Goal: Transaction & Acquisition: Book appointment/travel/reservation

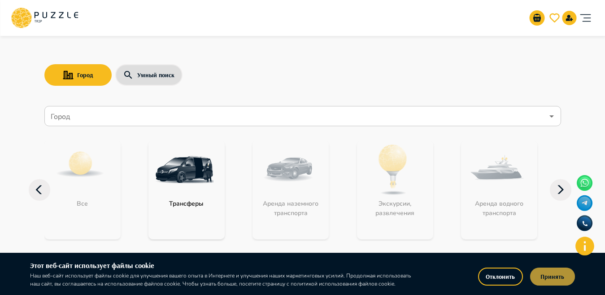
click at [538, 278] on button "Принять" at bounding box center [552, 276] width 45 height 18
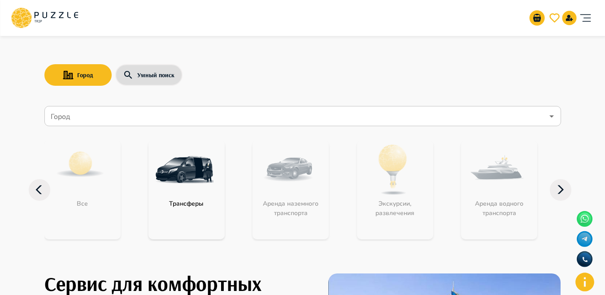
click at [335, 128] on nav "Город Город Все Трансферы Аренда наземного транспорта Экскурсии, развлечения Ар…" at bounding box center [302, 177] width 516 height 151
click at [330, 121] on input "Город" at bounding box center [296, 116] width 495 height 17
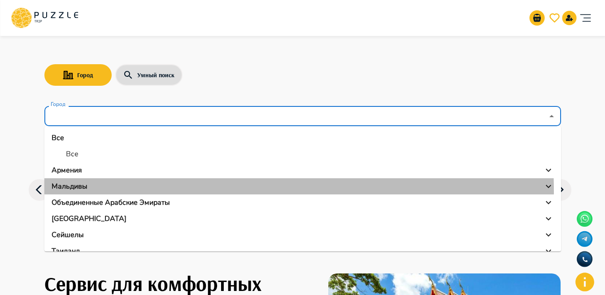
click at [106, 192] on li "Мальдивы" at bounding box center [302, 186] width 516 height 16
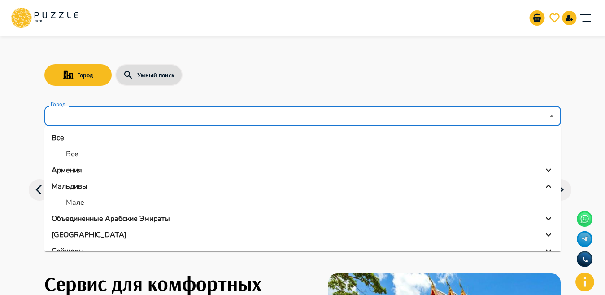
click at [107, 201] on li "Мале" at bounding box center [302, 202] width 516 height 16
type input "****"
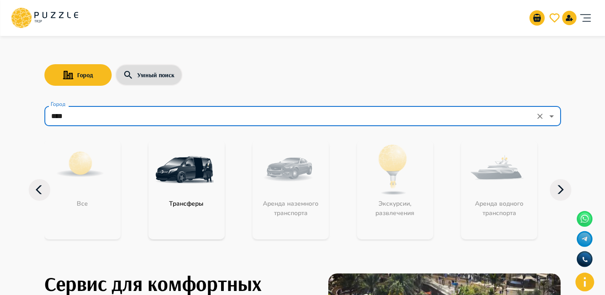
click at [535, 116] on icon "Clear" at bounding box center [539, 116] width 9 height 9
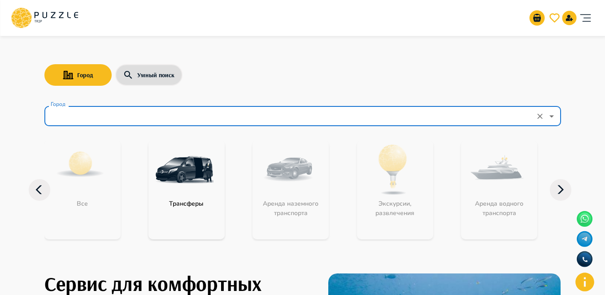
click at [547, 117] on icon "Open" at bounding box center [551, 116] width 11 height 11
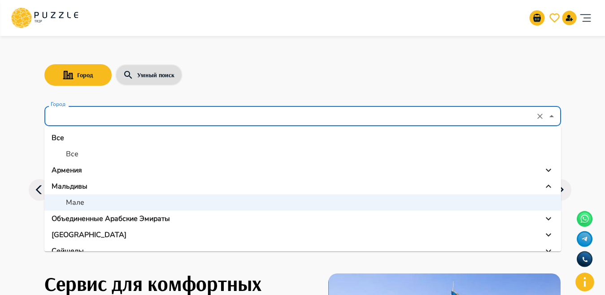
click at [153, 215] on p "Объединенные Арабские Эмираты" at bounding box center [111, 218] width 118 height 11
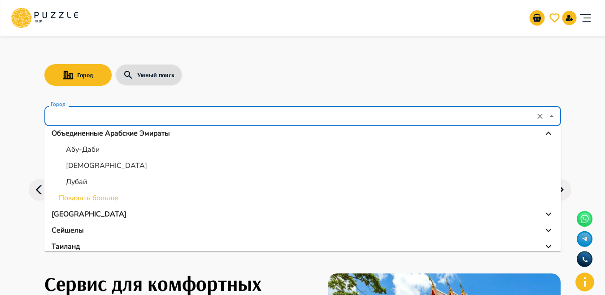
scroll to position [83, 0]
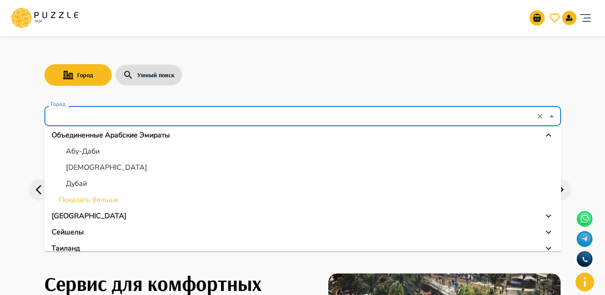
click at [76, 182] on p "Дубай" at bounding box center [76, 183] width 21 height 11
type input "*****"
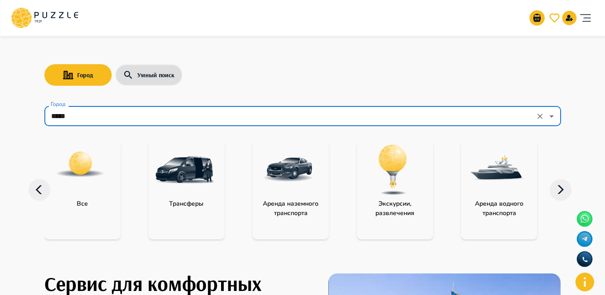
click at [396, 182] on img at bounding box center [393, 169] width 58 height 58
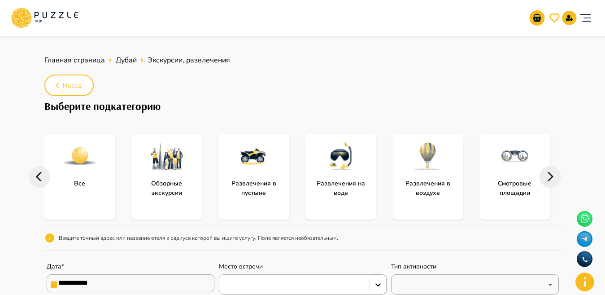
click at [426, 176] on div at bounding box center [427, 156] width 71 height 45
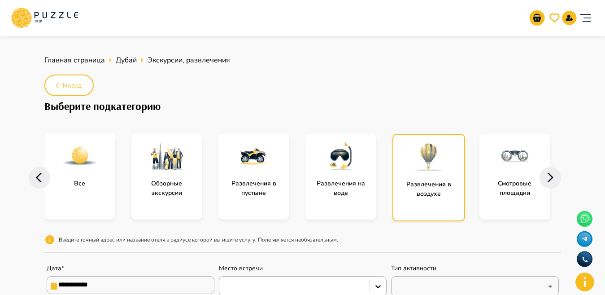
click at [426, 176] on div at bounding box center [428, 157] width 71 height 45
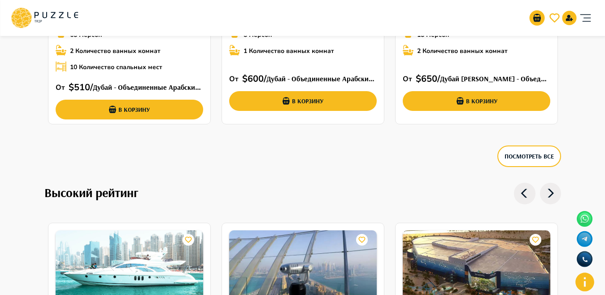
scroll to position [477, 0]
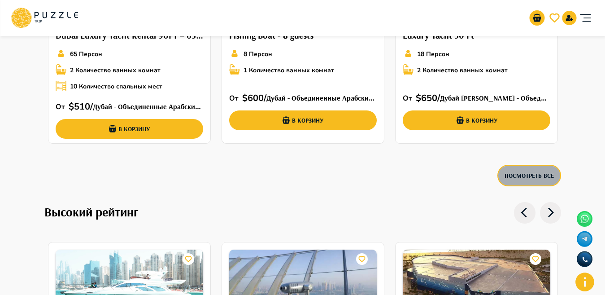
click at [513, 176] on button "Посмотреть все" at bounding box center [529, 176] width 64 height 22
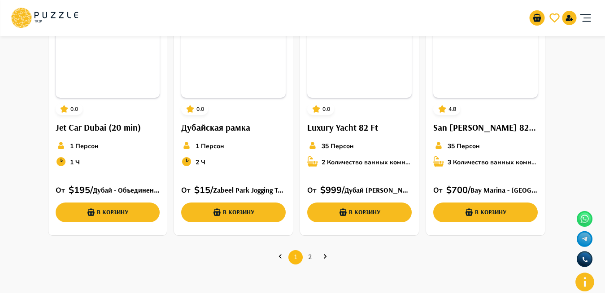
scroll to position [426, 0]
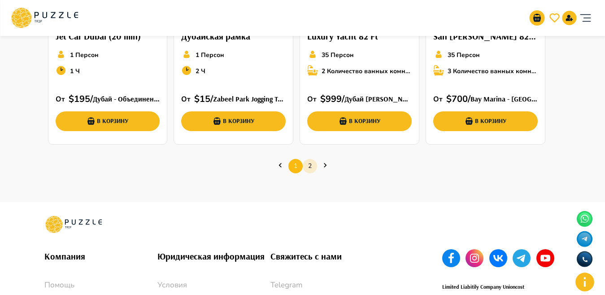
click at [311, 168] on link "2" at bounding box center [310, 166] width 14 height 14
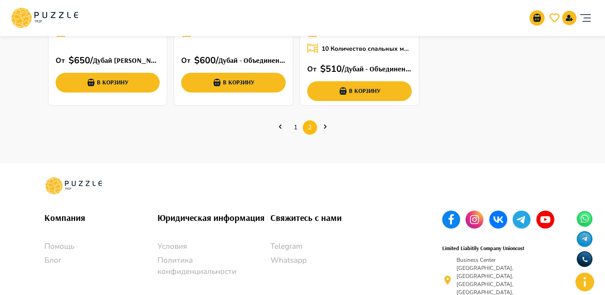
scroll to position [226, 0]
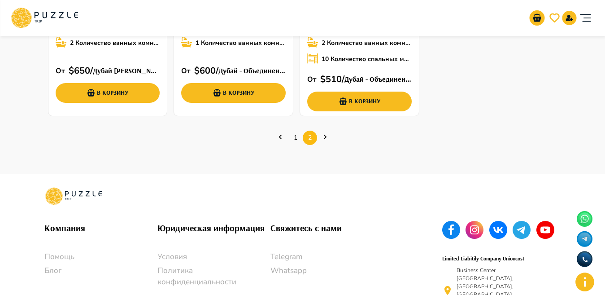
click at [327, 135] on icon "Next page" at bounding box center [325, 136] width 9 height 9
click at [326, 133] on icon "Next page" at bounding box center [325, 136] width 9 height 9
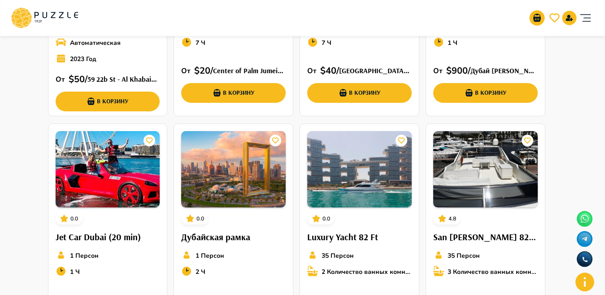
click at [326, 133] on div "5.0 Hyundai Elantra 5 Персон Автоматическая 2023 Год От   $ 50 /  59 22b St - A…" at bounding box center [302, 119] width 516 height 457
click at [326, 15] on h6 "Смотровая площадка Бурдж-Халифа" at bounding box center [359, 8] width 104 height 14
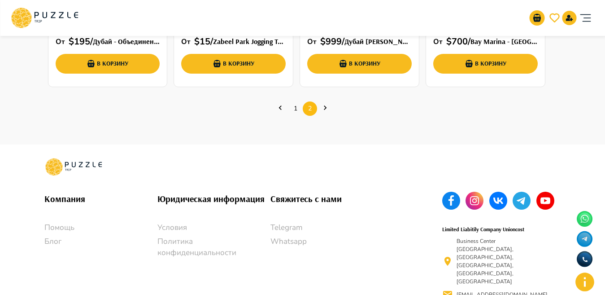
scroll to position [417, 0]
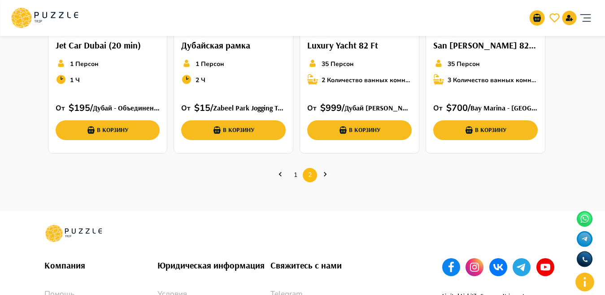
click at [329, 174] on link "Next page" at bounding box center [325, 174] width 14 height 11
click at [328, 174] on icon "Next page" at bounding box center [325, 173] width 9 height 9
click at [327, 174] on icon "Next page" at bounding box center [325, 173] width 9 height 9
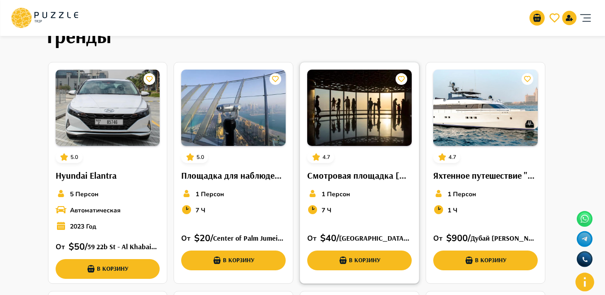
scroll to position [33, 0]
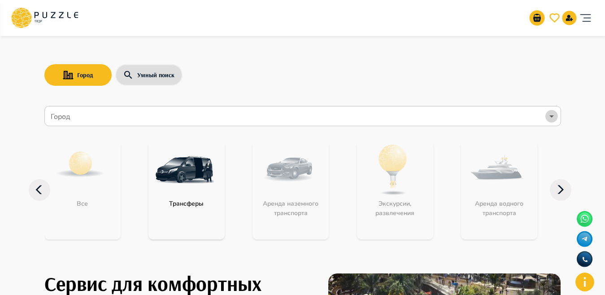
click at [549, 116] on icon "Open" at bounding box center [551, 116] width 11 height 11
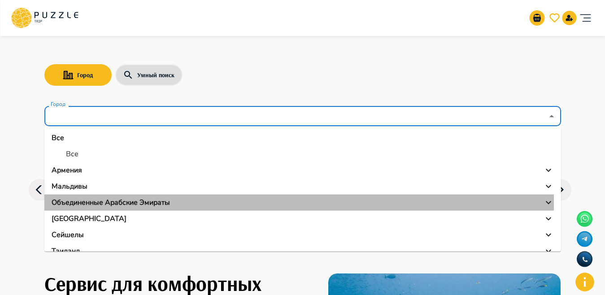
click at [112, 202] on p "Объединенные Арабские Эмираты" at bounding box center [111, 202] width 118 height 11
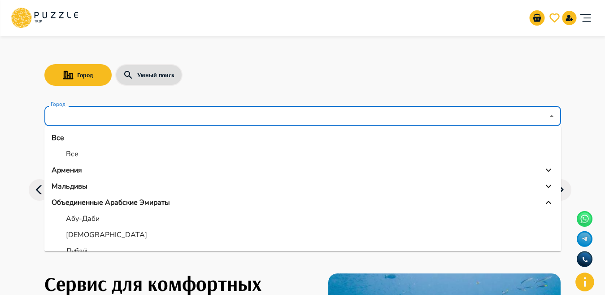
click at [99, 220] on li "Абу-Даби" at bounding box center [302, 218] width 516 height 16
type input "********"
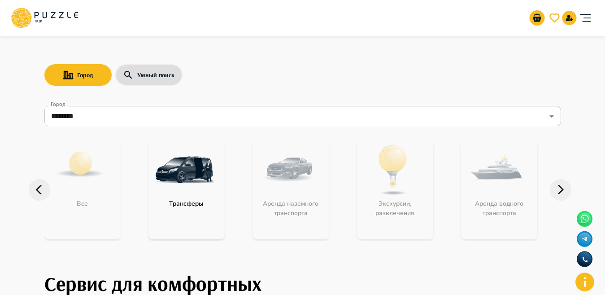
click at [189, 182] on img at bounding box center [184, 169] width 58 height 58
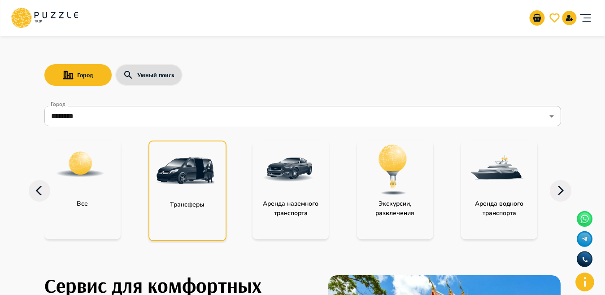
click at [189, 182] on img at bounding box center [185, 170] width 58 height 58
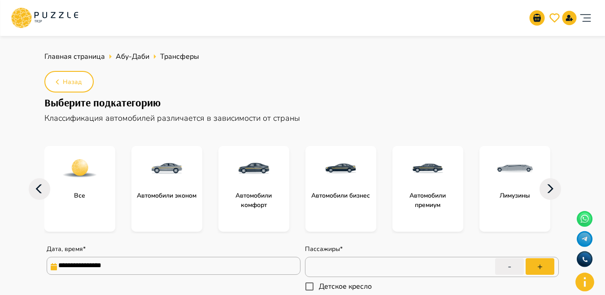
scroll to position [1, 0]
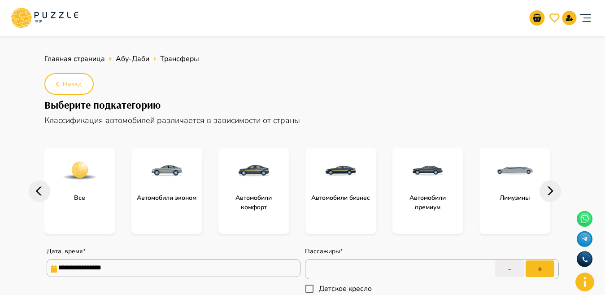
click at [152, 189] on div at bounding box center [166, 170] width 71 height 45
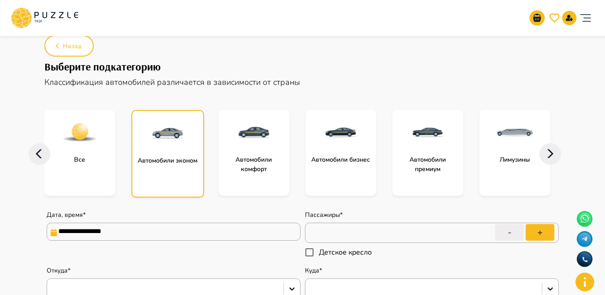
scroll to position [42, 0]
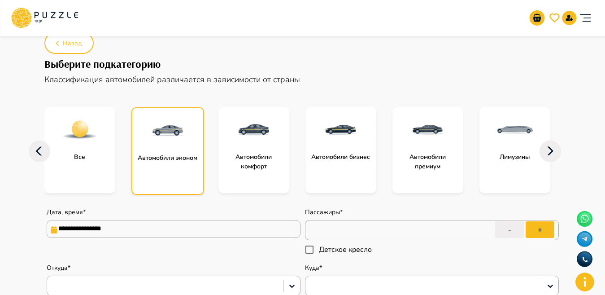
click at [250, 148] on div at bounding box center [253, 129] width 71 height 45
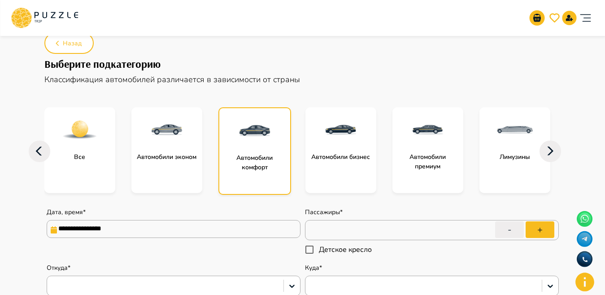
click at [251, 148] on img at bounding box center [255, 131] width 36 height 36
click at [316, 148] on div at bounding box center [340, 129] width 71 height 45
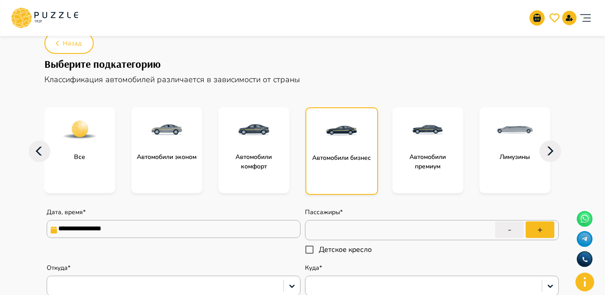
click at [315, 148] on div at bounding box center [341, 130] width 71 height 45
type textarea "*"
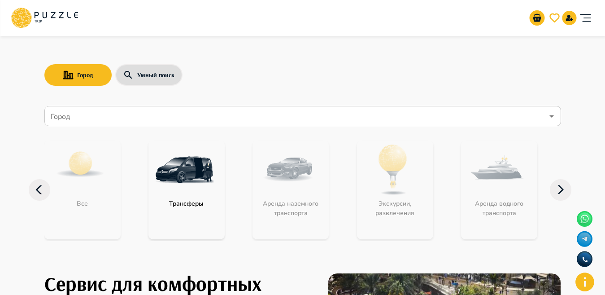
click at [107, 115] on input "Город" at bounding box center [296, 116] width 495 height 17
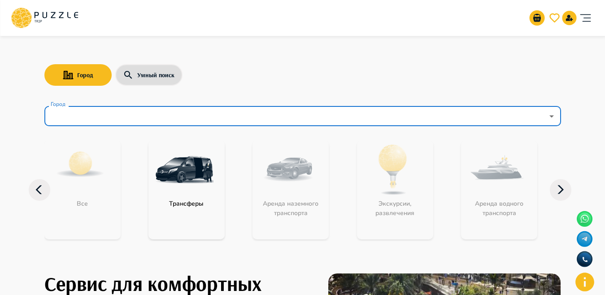
click at [107, 115] on input "Город" at bounding box center [296, 116] width 495 height 17
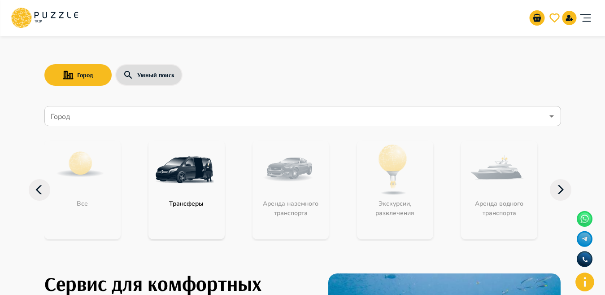
click at [184, 212] on div "Трансферы" at bounding box center [186, 189] width 76 height 99
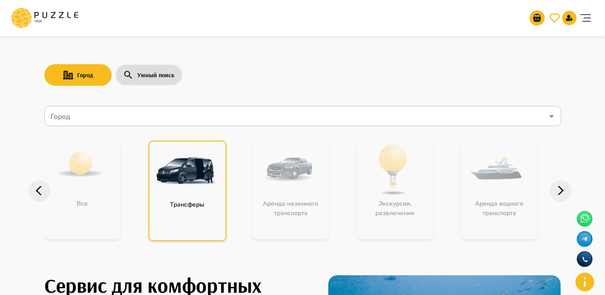
click at [184, 212] on div "Трансферы" at bounding box center [187, 190] width 78 height 100
click at [172, 191] on div "Трансферы" at bounding box center [187, 190] width 78 height 100
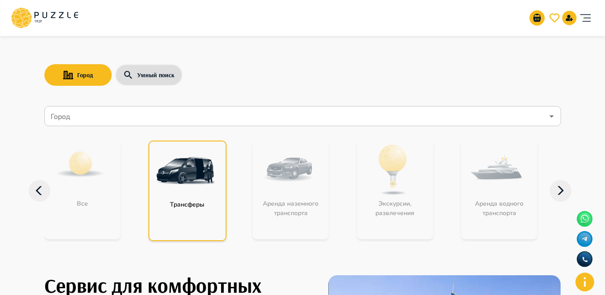
click at [132, 112] on input "Город" at bounding box center [296, 116] width 495 height 17
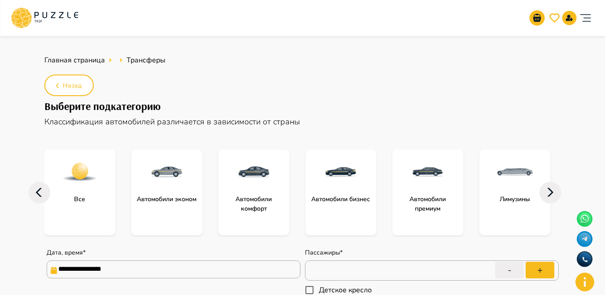
click at [66, 194] on div at bounding box center [79, 171] width 71 height 45
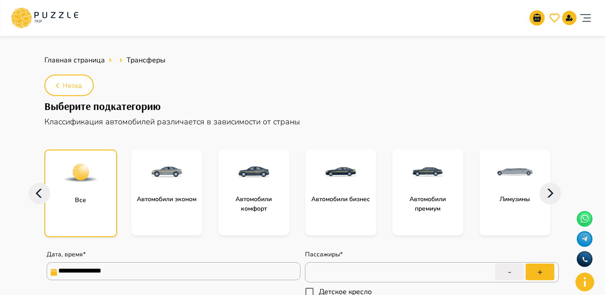
click at [90, 186] on img at bounding box center [81, 173] width 36 height 36
click at [40, 195] on icon at bounding box center [40, 193] width 22 height 22
click at [87, 169] on img at bounding box center [81, 173] width 36 height 36
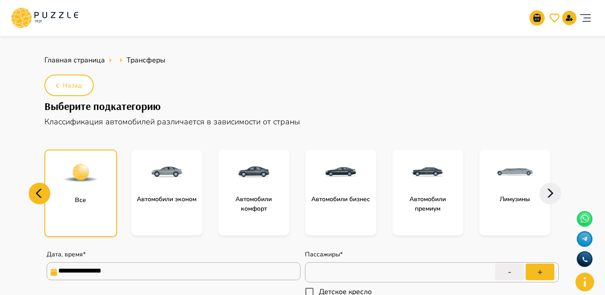
click at [87, 169] on img at bounding box center [81, 173] width 36 height 36
click at [495, 209] on div "Лимузины" at bounding box center [514, 192] width 71 height 86
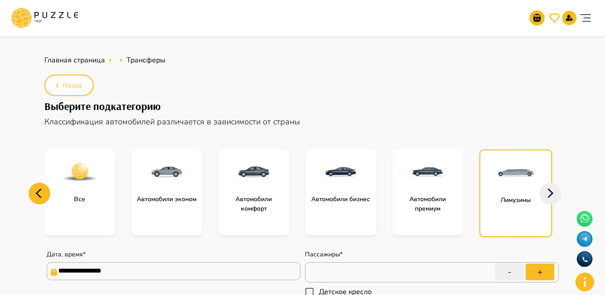
click at [495, 209] on div "Лимузины" at bounding box center [515, 192] width 73 height 87
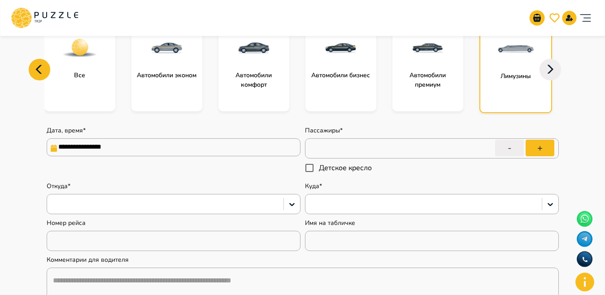
scroll to position [78, 0]
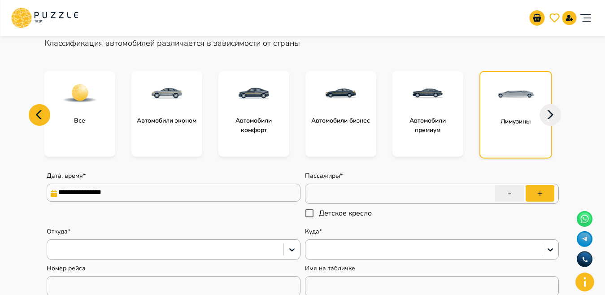
click at [527, 112] on div at bounding box center [515, 94] width 71 height 45
click at [553, 111] on icon at bounding box center [550, 115] width 22 height 22
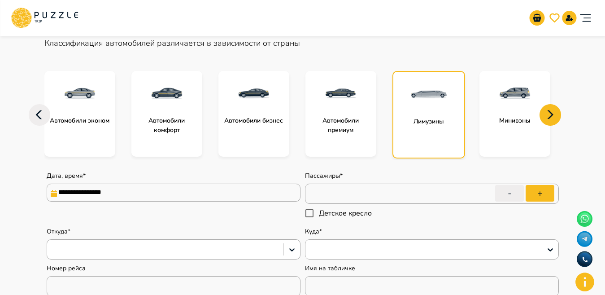
click at [553, 111] on icon at bounding box center [550, 115] width 22 height 22
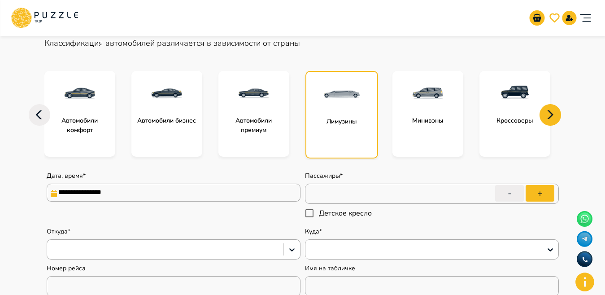
scroll to position [0, 0]
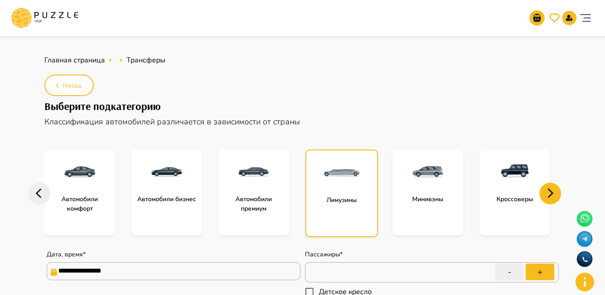
click at [37, 192] on icon at bounding box center [39, 192] width 6 height 9
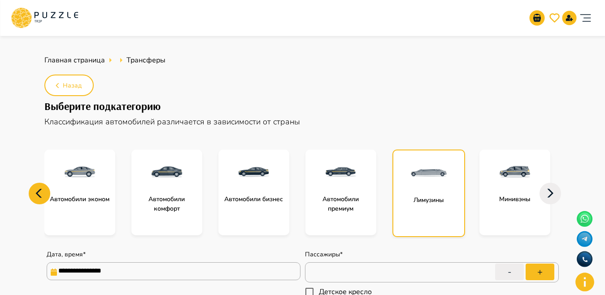
click at [37, 192] on icon at bounding box center [39, 192] width 6 height 9
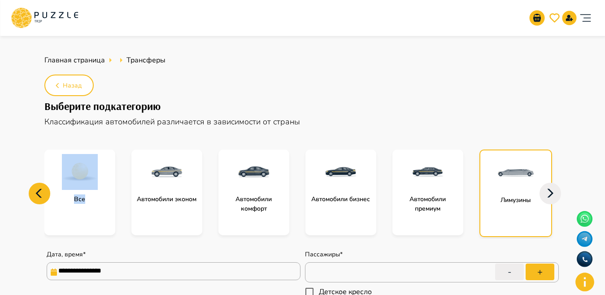
click at [37, 192] on icon at bounding box center [39, 192] width 6 height 9
click at [87, 202] on p "Все" at bounding box center [79, 198] width 20 height 9
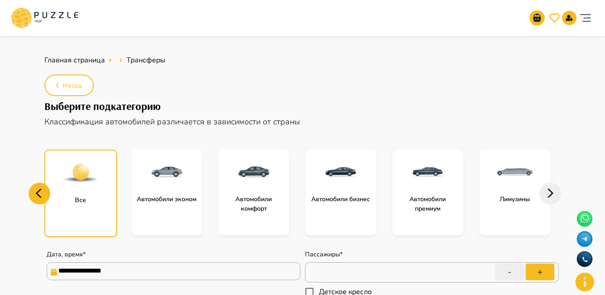
click at [77, 191] on div at bounding box center [80, 172] width 71 height 45
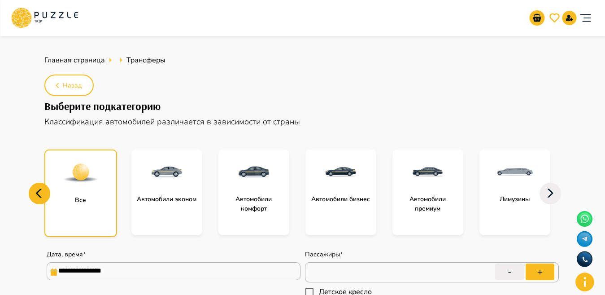
click at [77, 191] on div at bounding box center [80, 172] width 71 height 45
click at [78, 199] on p "Все" at bounding box center [80, 199] width 20 height 9
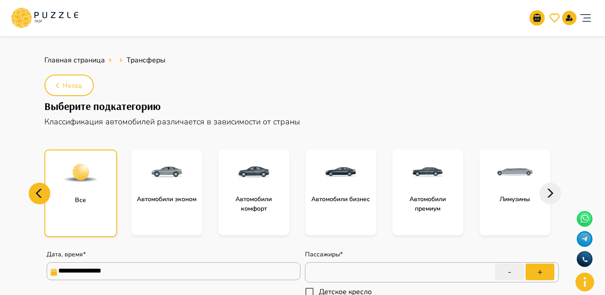
click at [78, 199] on p "Все" at bounding box center [80, 199] width 20 height 9
click at [45, 195] on icon at bounding box center [40, 193] width 22 height 22
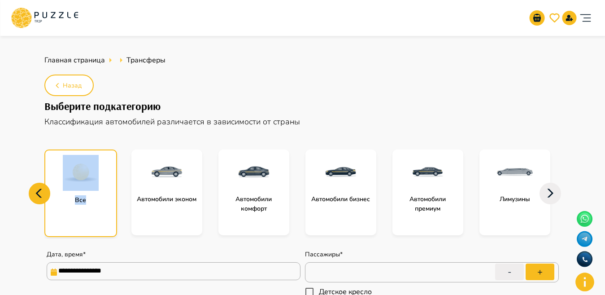
click at [86, 205] on div "Все" at bounding box center [80, 192] width 73 height 87
click at [77, 183] on img at bounding box center [81, 173] width 36 height 36
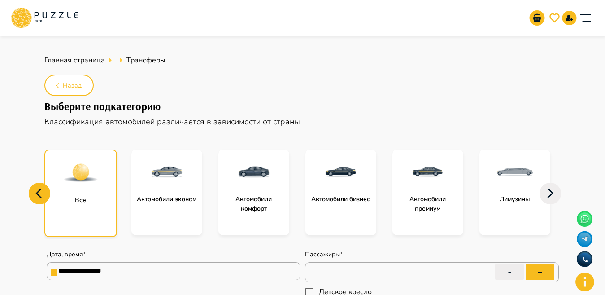
click at [77, 183] on img at bounding box center [81, 173] width 36 height 36
type textarea "*"
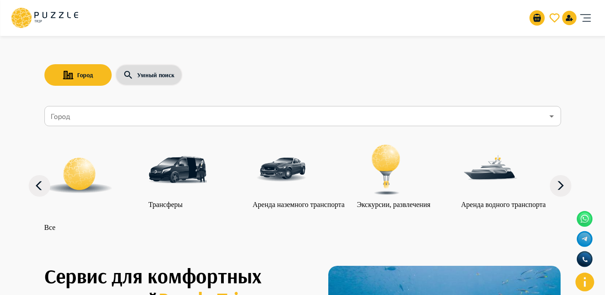
click at [96, 122] on input "Город" at bounding box center [296, 116] width 495 height 17
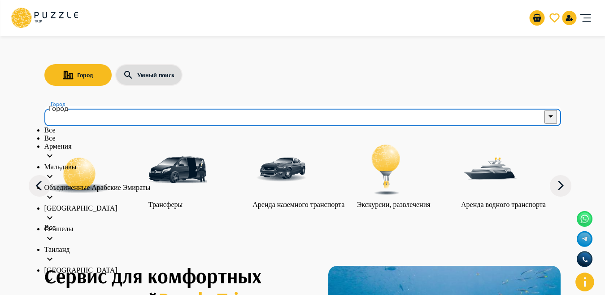
click at [148, 191] on p "Объединенные Арабские Эмираты" at bounding box center [302, 187] width 516 height 8
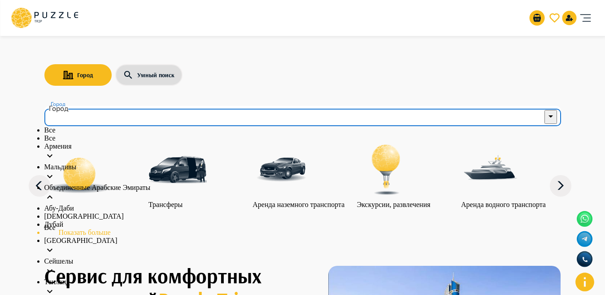
click at [91, 220] on li "[DEMOGRAPHIC_DATA]" at bounding box center [302, 216] width 516 height 8
type input "******"
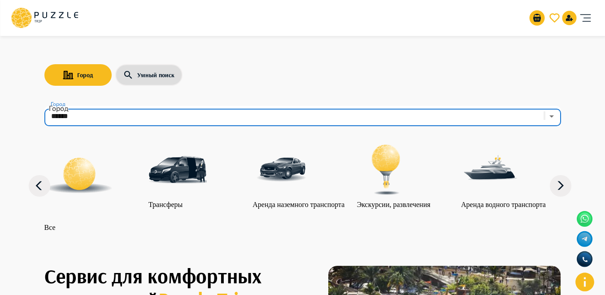
click at [544, 117] on icon "Clear" at bounding box center [544, 117] width 0 height 0
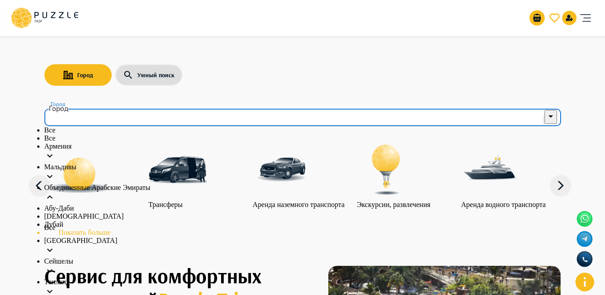
click at [176, 117] on input "Город" at bounding box center [290, 116] width 483 height 17
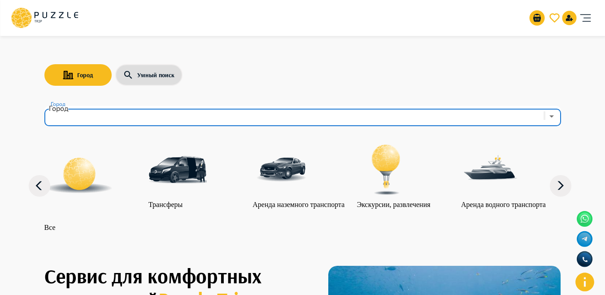
click at [112, 121] on input "Город" at bounding box center [290, 116] width 483 height 17
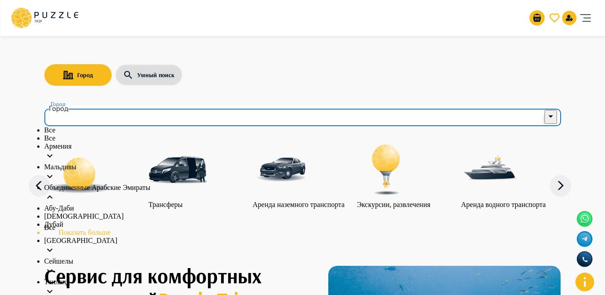
click at [100, 212] on li "Абу-Даби" at bounding box center [302, 208] width 516 height 8
type input "********"
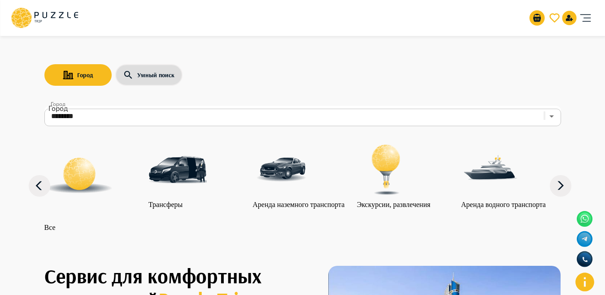
click at [184, 172] on img at bounding box center [177, 169] width 58 height 58
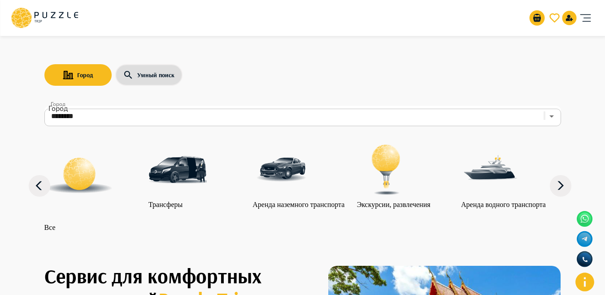
click at [184, 172] on img at bounding box center [177, 169] width 58 height 58
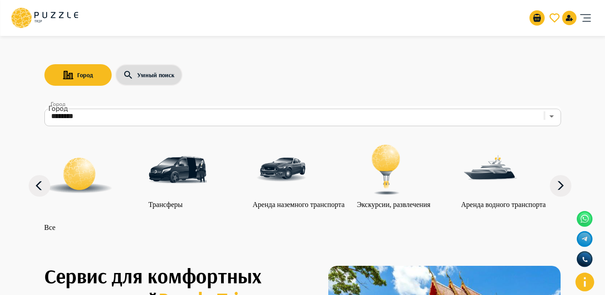
click at [184, 172] on img at bounding box center [177, 169] width 58 height 58
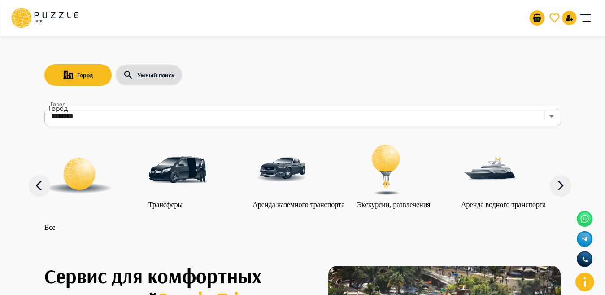
click at [184, 172] on img at bounding box center [177, 169] width 58 height 58
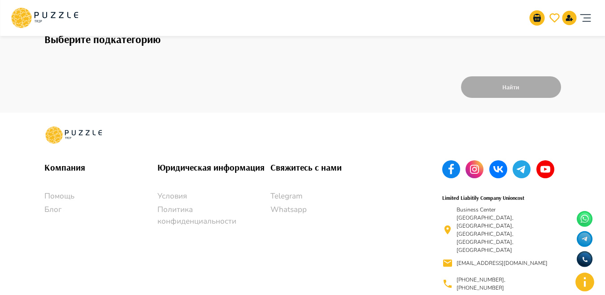
scroll to position [10, 0]
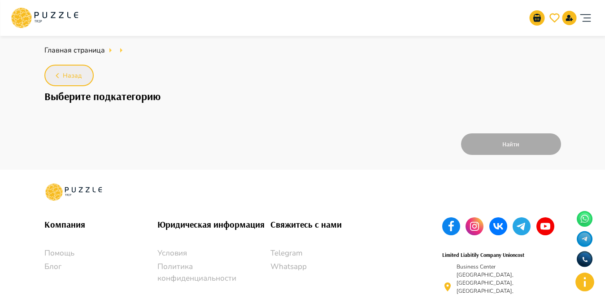
click at [70, 81] on span "Назад" at bounding box center [72, 75] width 19 height 11
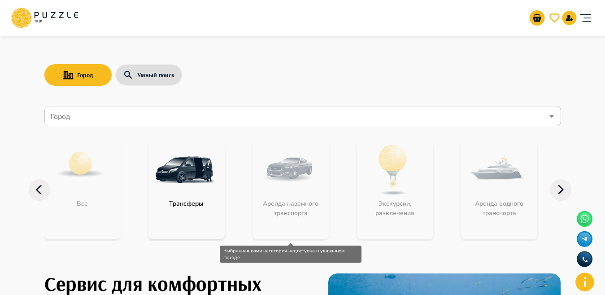
click at [298, 198] on div "Аренда наземного транспорта" at bounding box center [290, 189] width 76 height 99
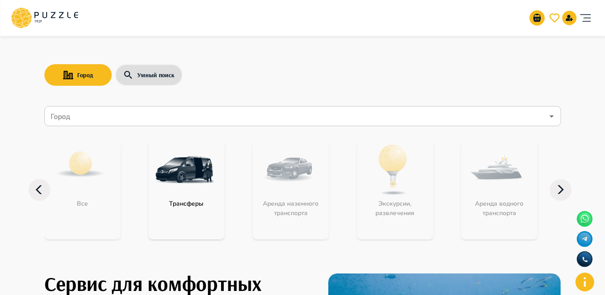
click at [234, 118] on input "Город" at bounding box center [296, 116] width 495 height 17
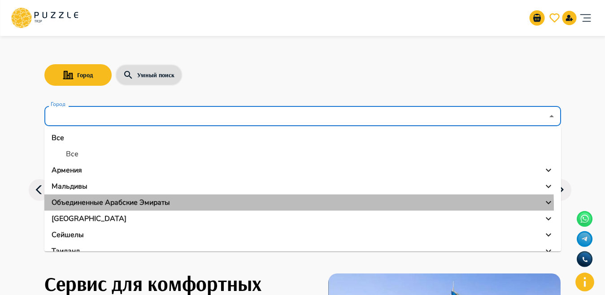
click at [86, 208] on li "Объединенные Арабские Эмираты" at bounding box center [302, 202] width 516 height 16
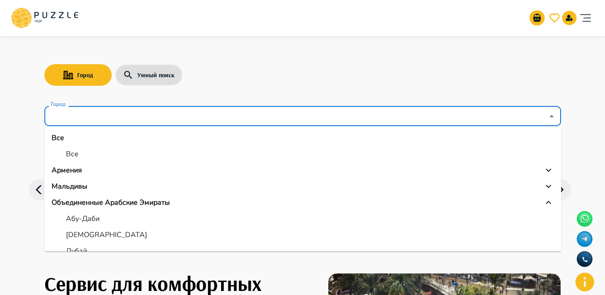
click at [74, 249] on p "Дубай" at bounding box center [76, 250] width 21 height 11
type input "*****"
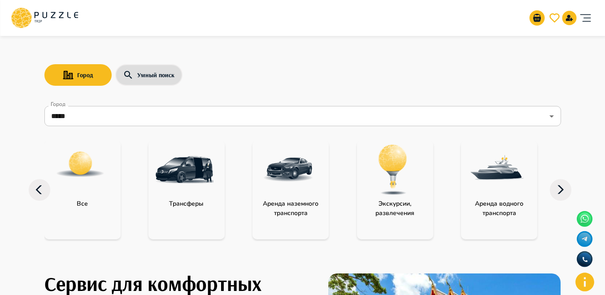
click at [172, 182] on img at bounding box center [184, 169] width 58 height 58
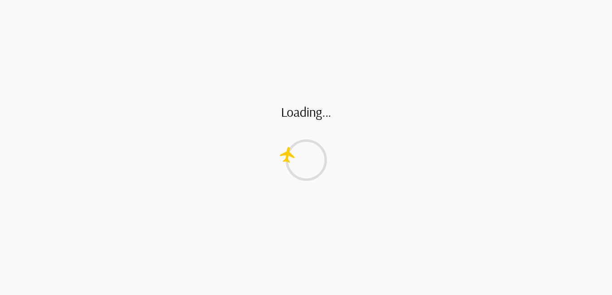
click at [172, 0] on html "Loading... /get-subcategories" at bounding box center [306, 0] width 612 height 0
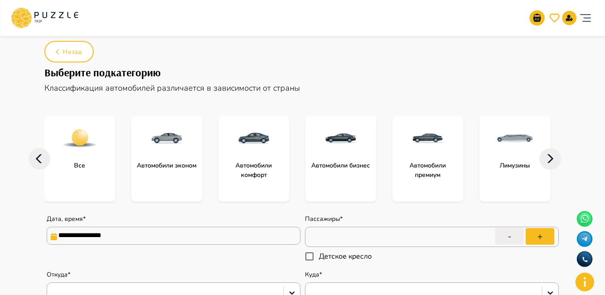
scroll to position [106, 0]
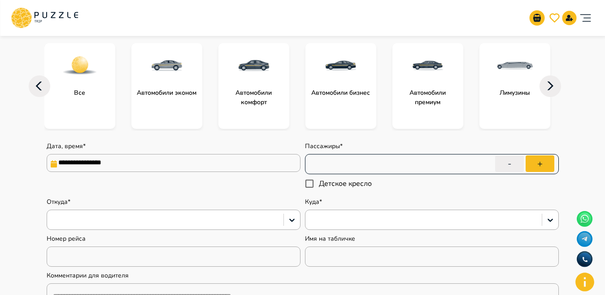
type textarea "*"
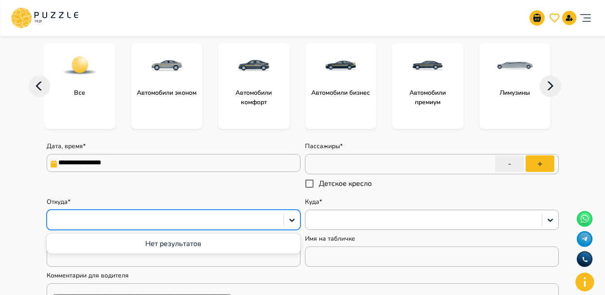
click at [143, 219] on div at bounding box center [165, 220] width 227 height 12
type input "*"
type input "**********"
click at [349, 208] on div "Куда*" at bounding box center [432, 213] width 254 height 32
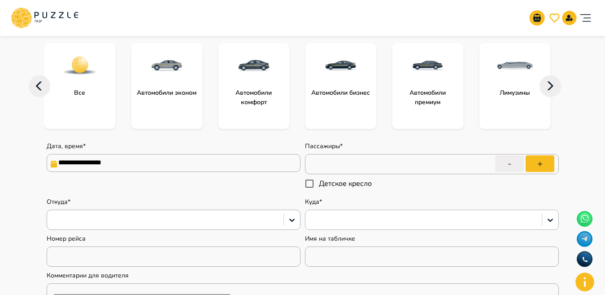
click at [347, 222] on div at bounding box center [423, 220] width 227 height 12
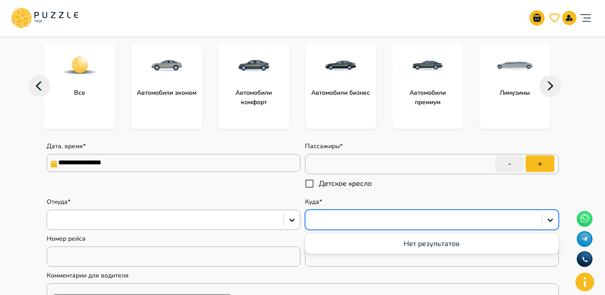
click at [347, 219] on div at bounding box center [423, 220] width 227 height 12
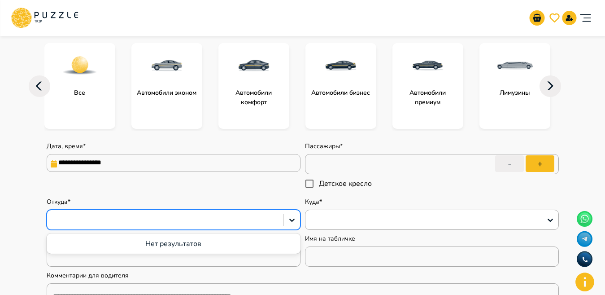
click at [209, 221] on div at bounding box center [165, 220] width 227 height 12
click at [292, 220] on icon at bounding box center [291, 219] width 5 height 3
click at [205, 220] on div at bounding box center [165, 220] width 227 height 12
click at [313, 219] on div at bounding box center [423, 220] width 227 height 12
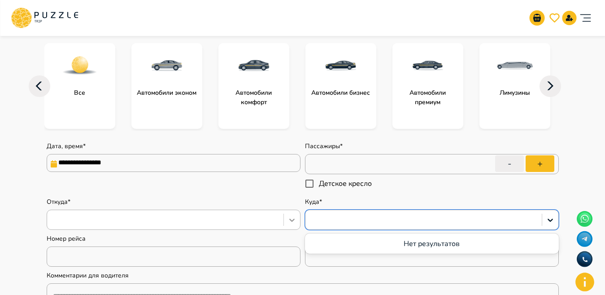
click at [298, 219] on div at bounding box center [292, 220] width 16 height 16
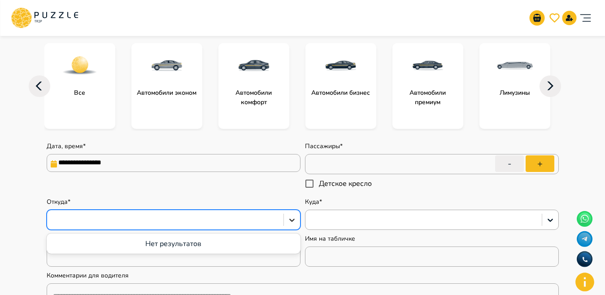
click at [297, 218] on div at bounding box center [292, 220] width 16 height 16
click at [232, 219] on div at bounding box center [165, 220] width 227 height 12
type input "*****"
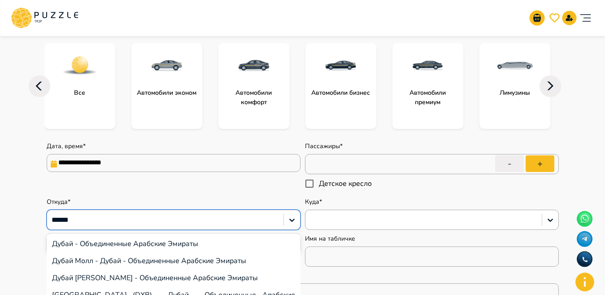
click at [101, 276] on div "Дубай Марина - Дубай - Объединенные Арабские Эмираты" at bounding box center [174, 277] width 254 height 17
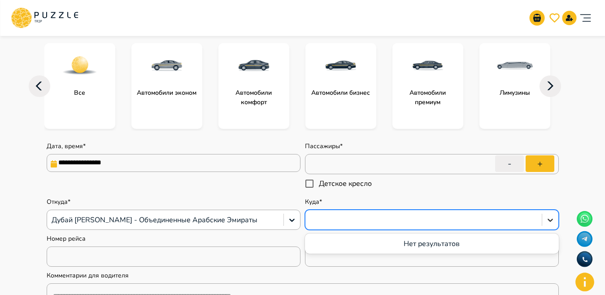
click at [547, 221] on icon at bounding box center [550, 219] width 9 height 9
type textarea "*"
click at [416, 217] on div at bounding box center [423, 220] width 227 height 12
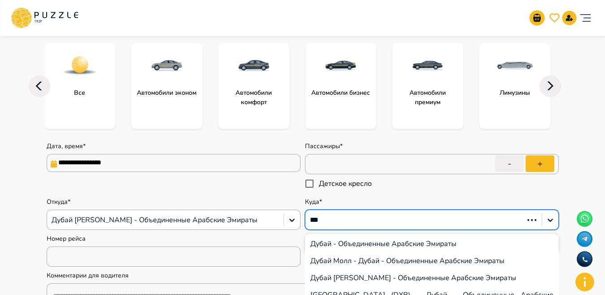
type input "**"
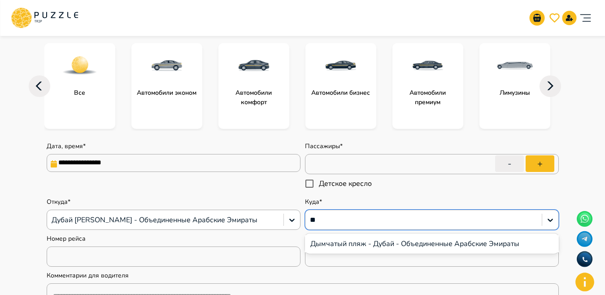
click at [373, 241] on div "Дымчатый пляж - Дубай - Объединенные Арабские Эмираты" at bounding box center [432, 243] width 254 height 17
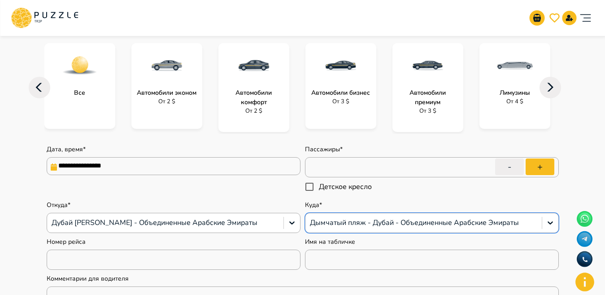
type textarea "*"
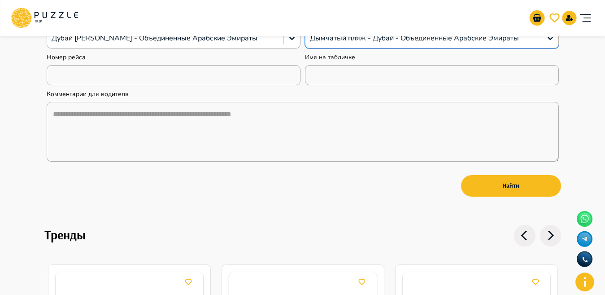
scroll to position [161, 0]
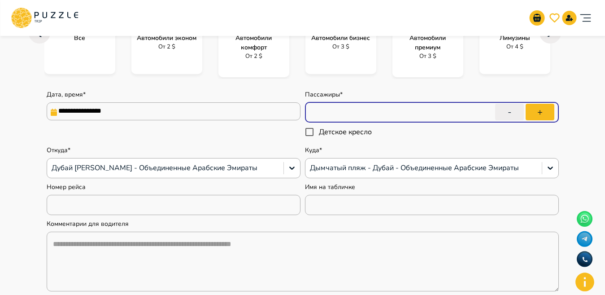
click at [335, 113] on input "*" at bounding box center [432, 112] width 254 height 25
type input "*"
type textarea "*"
click at [490, 110] on input "*" at bounding box center [432, 112] width 254 height 25
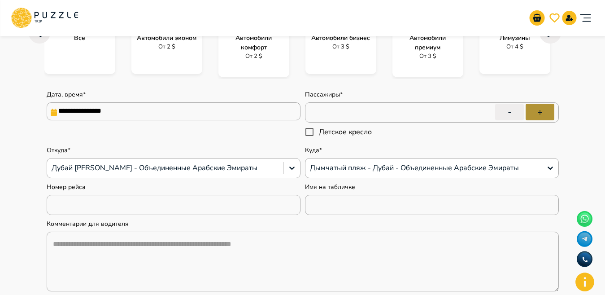
click at [532, 112] on button "+" at bounding box center [539, 112] width 29 height 17
type input "*"
type textarea "*"
click at [533, 114] on button "+" at bounding box center [539, 112] width 29 height 17
type input "*"
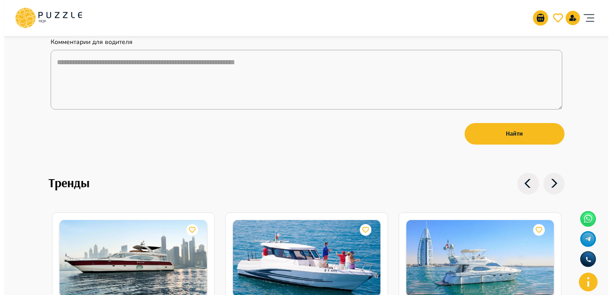
scroll to position [371, 0]
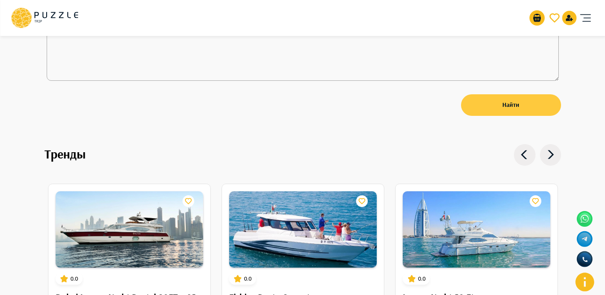
click at [520, 99] on button "Найти" at bounding box center [511, 105] width 100 height 22
type textarea "*"
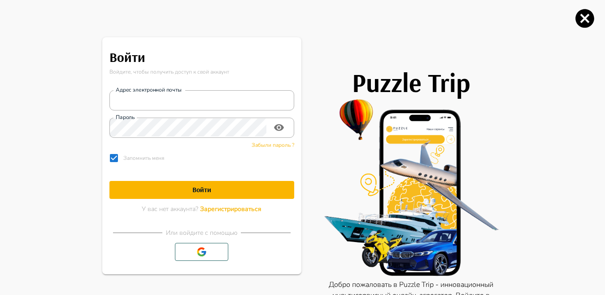
type input "**********"
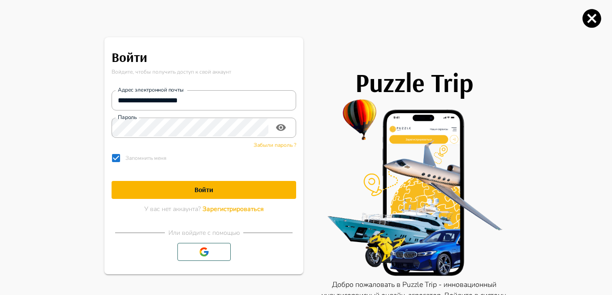
click at [170, 194] on button "Войти" at bounding box center [204, 190] width 185 height 18
type textarea "*"
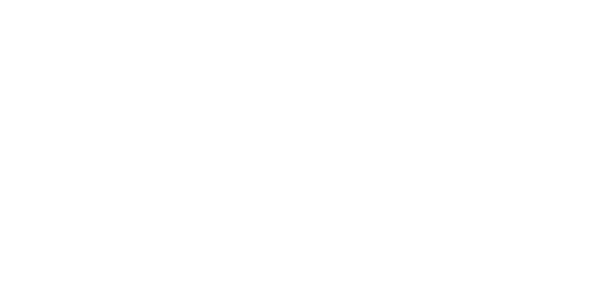
click at [287, 0] on html at bounding box center [306, 0] width 612 height 0
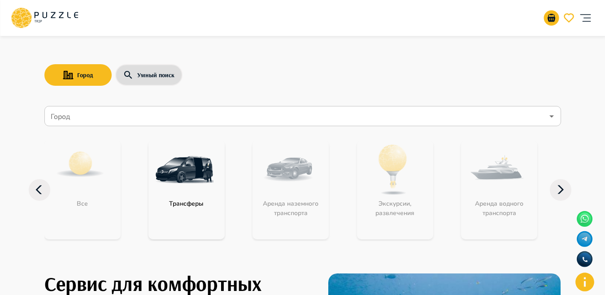
click at [161, 117] on input "Город" at bounding box center [296, 116] width 495 height 17
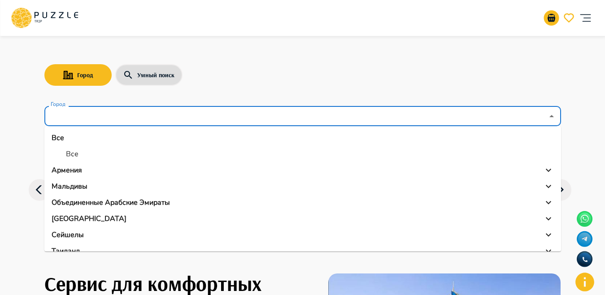
click at [223, 47] on div "Город Умный поиск Город Город Все Все Армения Мальдивы Объединенные Арабские Эм…" at bounding box center [303, 143] width 538 height 220
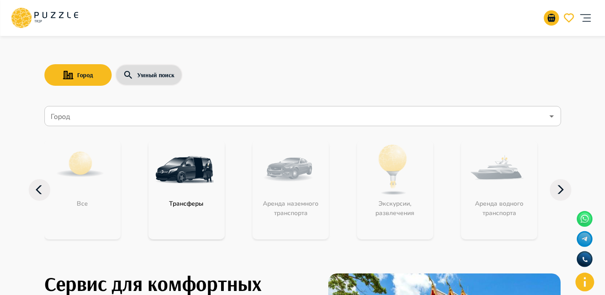
click at [117, 22] on div "USD *** RU ** Seda Я - покупатель" at bounding box center [302, 18] width 583 height 29
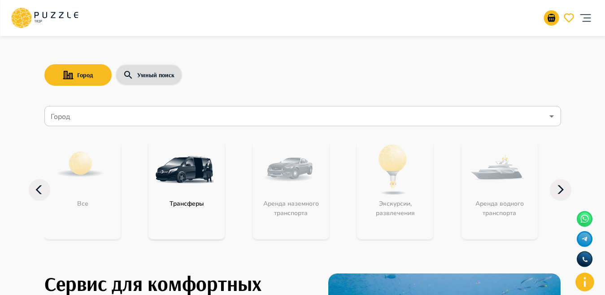
click at [593, 16] on icon "account of current user" at bounding box center [585, 18] width 18 height 18
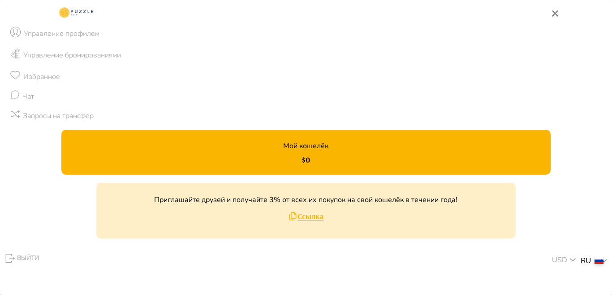
click at [51, 36] on p "Управление профилем" at bounding box center [62, 33] width 76 height 11
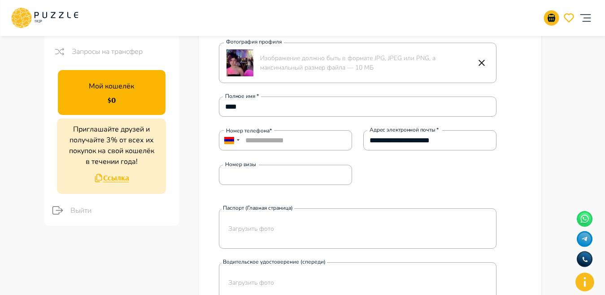
scroll to position [83, 0]
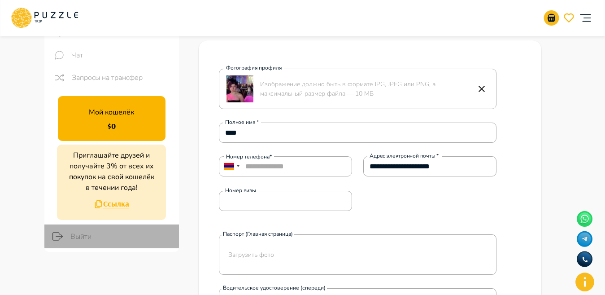
click at [79, 234] on span "Выйти" at bounding box center [120, 236] width 101 height 11
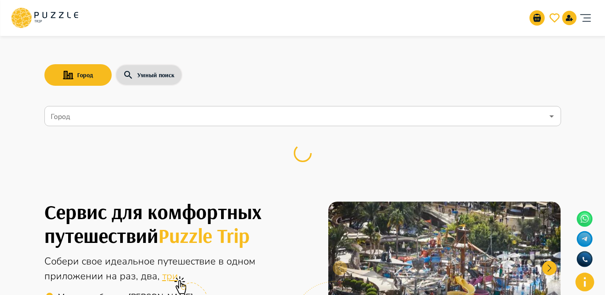
click at [588, 18] on icon "account of current user" at bounding box center [585, 18] width 18 height 18
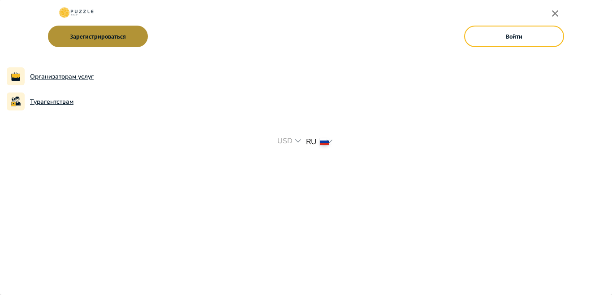
click at [126, 39] on button "Зарегистрироваться" at bounding box center [98, 37] width 100 height 22
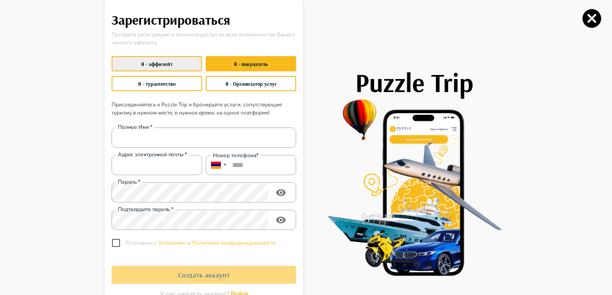
type input "**********"
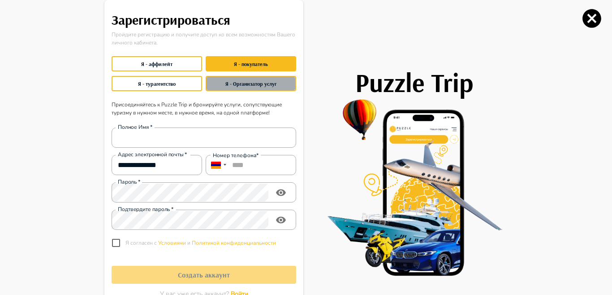
click at [228, 84] on button "Я - Организатор услуг" at bounding box center [251, 83] width 91 height 15
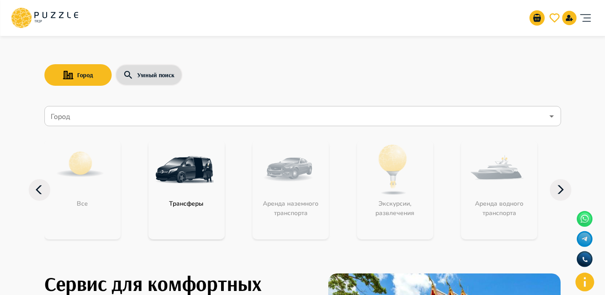
click at [187, 116] on input "Город" at bounding box center [296, 116] width 495 height 17
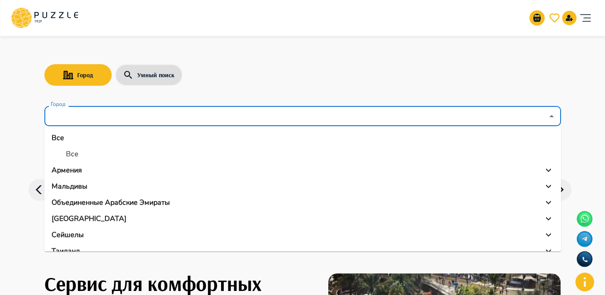
click at [128, 201] on p "Объединенные Арабские Эмираты" at bounding box center [111, 202] width 118 height 11
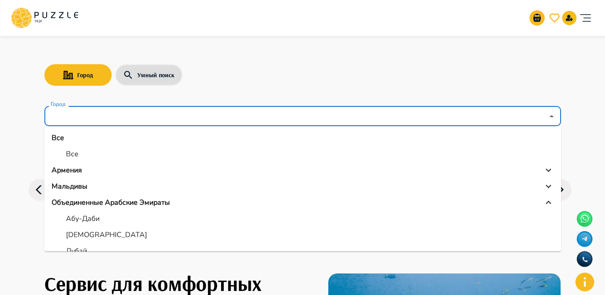
click at [70, 246] on p "Дубай" at bounding box center [76, 250] width 21 height 11
type input "*****"
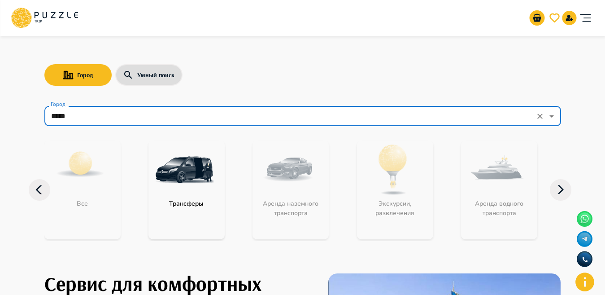
click at [316, 182] on div "Аренда наземного транспорта" at bounding box center [290, 189] width 76 height 99
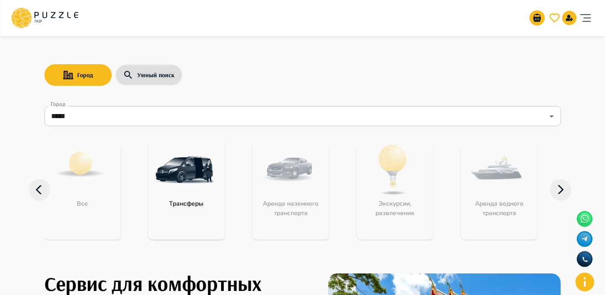
click at [564, 189] on icon at bounding box center [561, 190] width 22 height 22
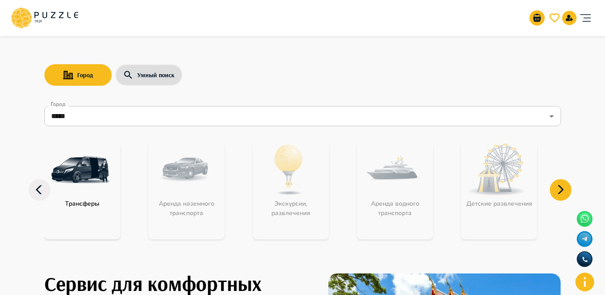
click at [383, 189] on div "Аренда водного транспорта" at bounding box center [395, 189] width 76 height 99
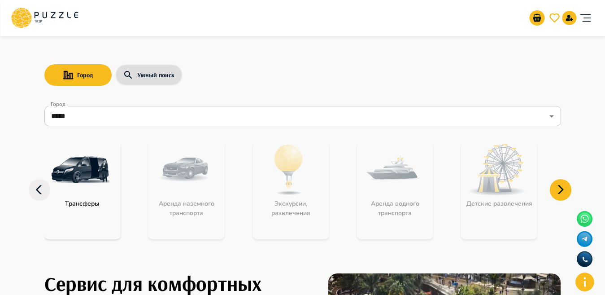
click at [487, 194] on div "Детские развлечения" at bounding box center [499, 189] width 76 height 99
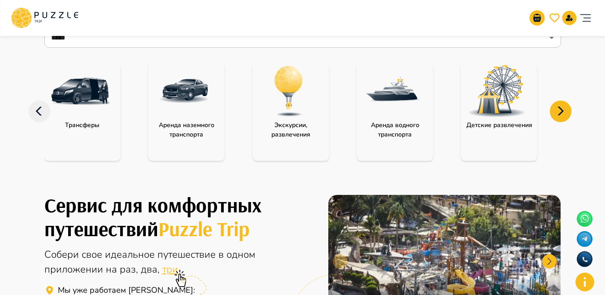
scroll to position [42, 0]
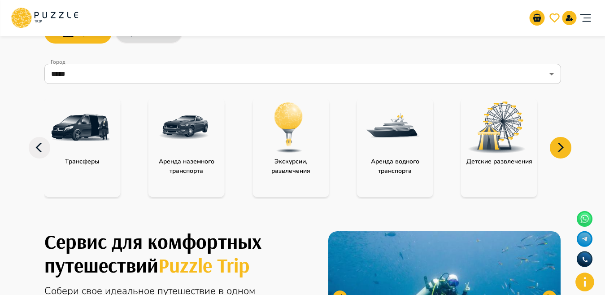
click at [497, 137] on img at bounding box center [497, 127] width 58 height 52
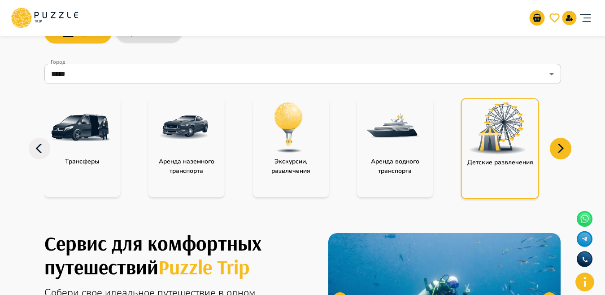
click at [497, 137] on img at bounding box center [498, 128] width 58 height 52
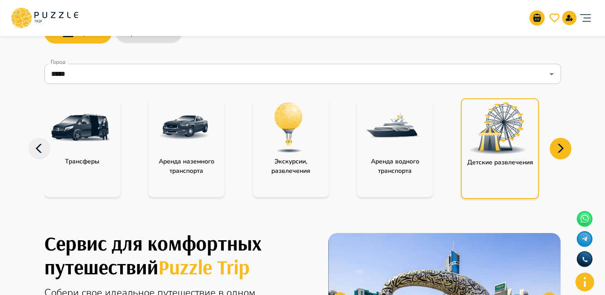
click at [497, 137] on img at bounding box center [498, 128] width 58 height 52
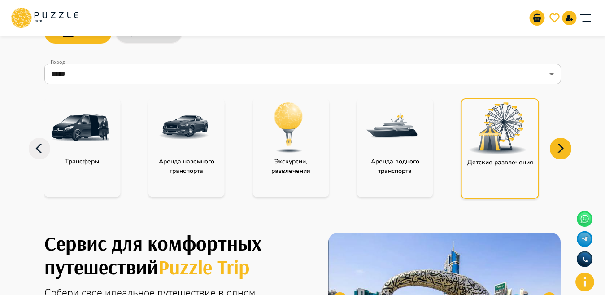
click at [497, 137] on img at bounding box center [498, 128] width 58 height 52
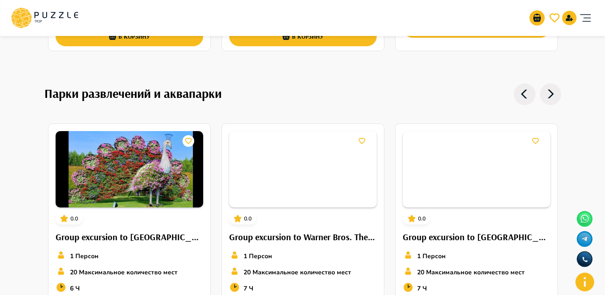
scroll to position [1218, 0]
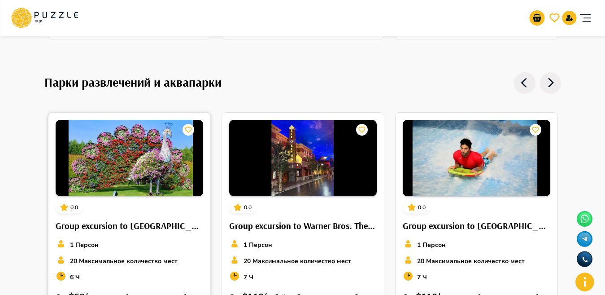
click at [143, 174] on img at bounding box center [130, 158] width 148 height 76
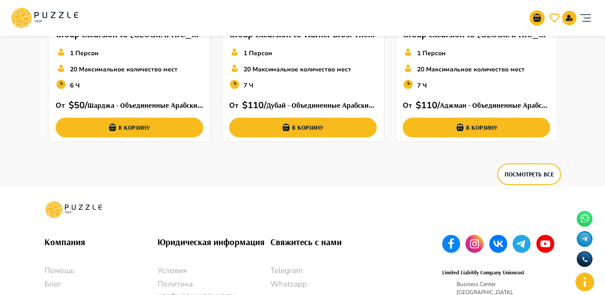
scroll to position [1397, 0]
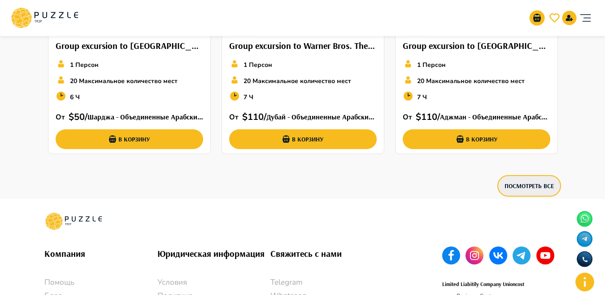
click at [546, 182] on button "Посмотреть все" at bounding box center [529, 186] width 64 height 22
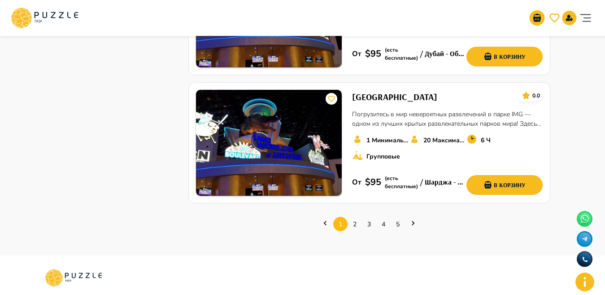
scroll to position [1340, 0]
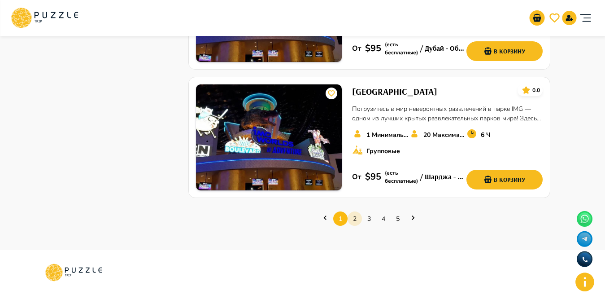
click at [353, 212] on link "2" at bounding box center [354, 219] width 14 height 14
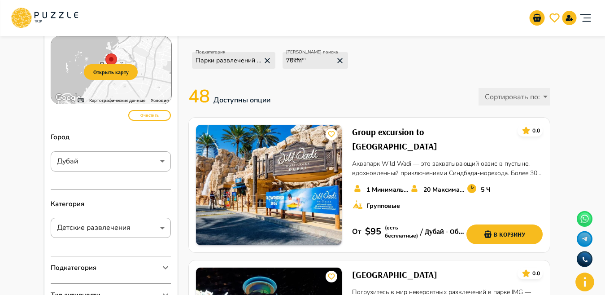
scroll to position [36, 0]
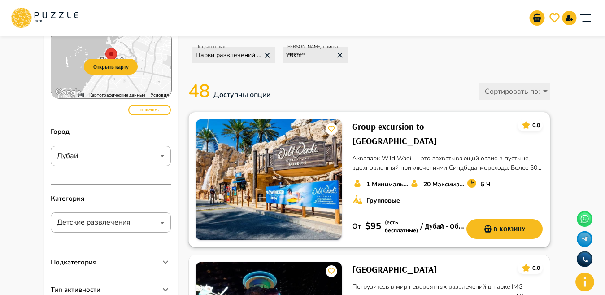
click at [394, 122] on h6 "Group excursion to Wild Wadi Water Park" at bounding box center [431, 133] width 158 height 29
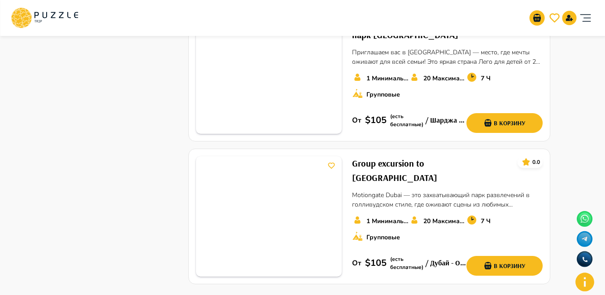
scroll to position [1289, 0]
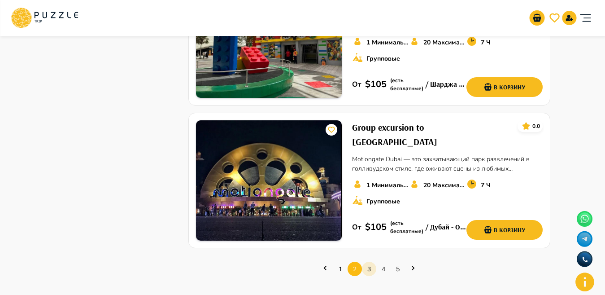
click at [371, 262] on link "3" at bounding box center [369, 269] width 14 height 14
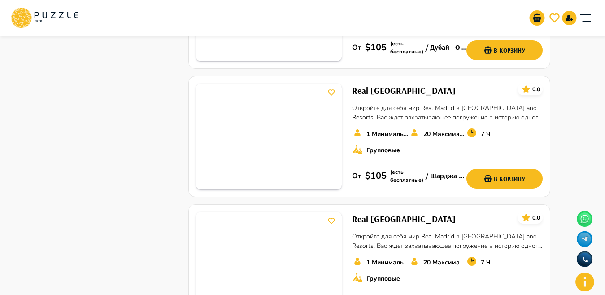
scroll to position [790, 0]
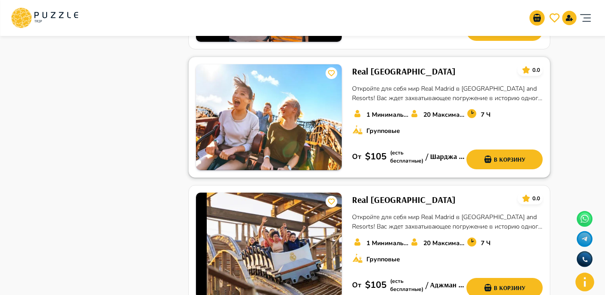
click at [382, 64] on h6 "Real Madrid World Theme Park" at bounding box center [404, 71] width 104 height 14
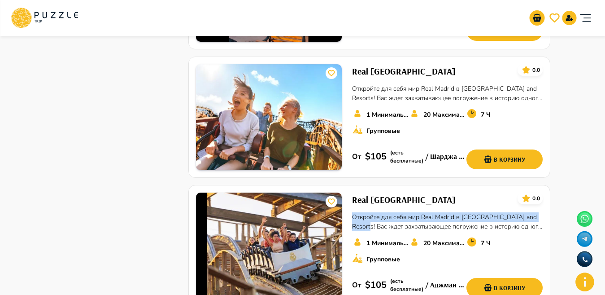
drag, startPoint x: 604, startPoint y: 171, endPoint x: 608, endPoint y: 188, distance: 17.4
click at [605, 188] on html "Организаторам услуг Турагентствам Зарегистрироваться Войти USD *** RU ** Измени…" at bounding box center [302, 100] width 605 height 1781
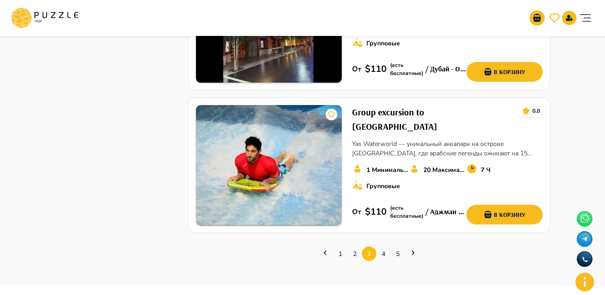
scroll to position [1310, 0]
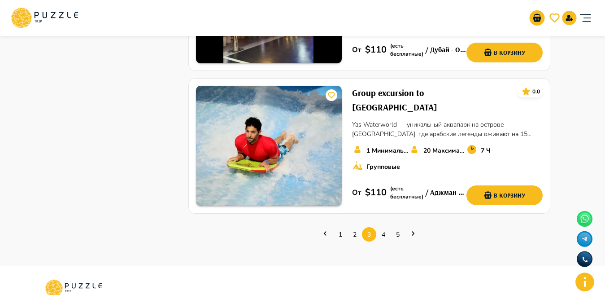
click at [390, 221] on ul "1 2 3 4 5" at bounding box center [368, 234] width 361 height 27
click at [389, 227] on link "4" at bounding box center [383, 234] width 14 height 14
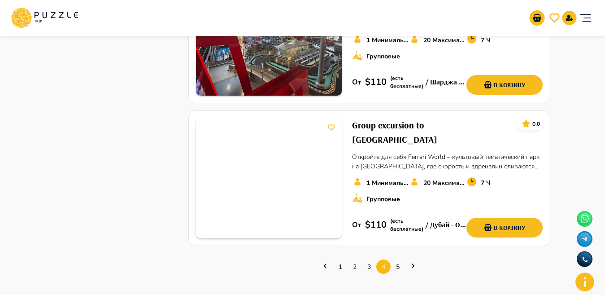
scroll to position [1332, 0]
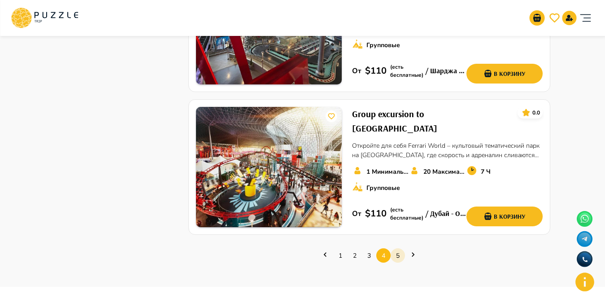
click at [397, 248] on link "5" at bounding box center [398, 255] width 14 height 14
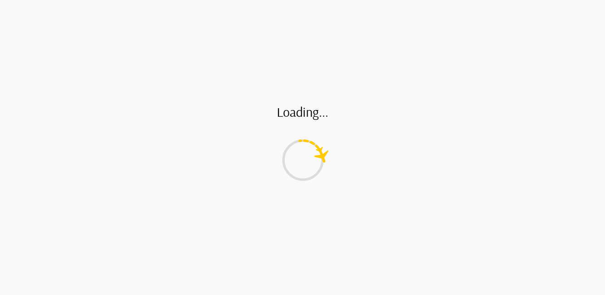
scroll to position [3, 0]
click at [397, 230] on div "Loading..." at bounding box center [302, 147] width 605 height 295
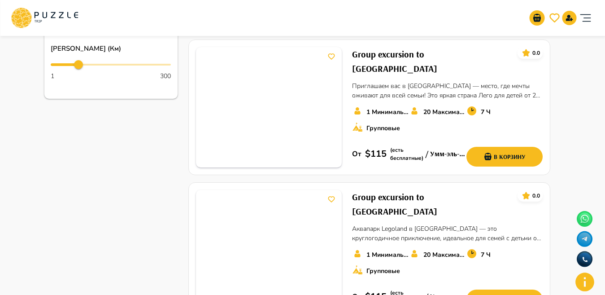
scroll to position [463, 0]
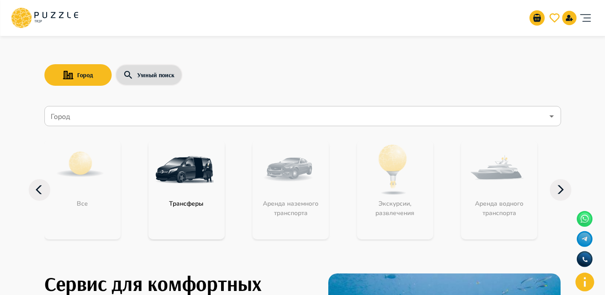
click at [145, 114] on input "Город" at bounding box center [296, 116] width 495 height 17
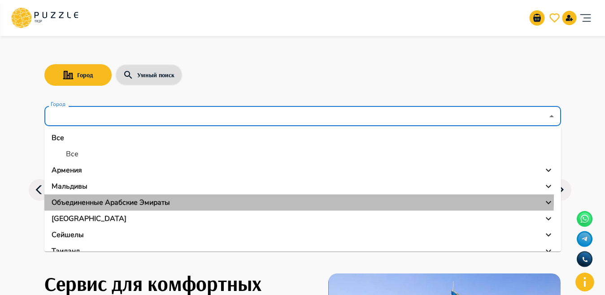
click at [123, 196] on li "Объединенные Арабские Эмираты" at bounding box center [302, 202] width 516 height 16
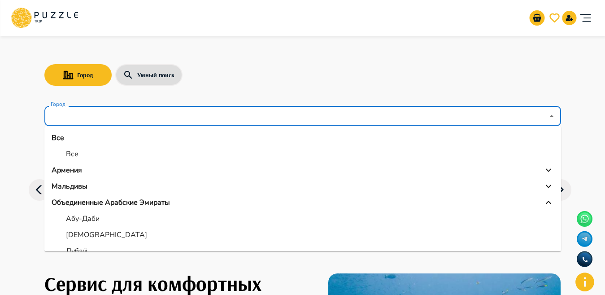
click at [176, 123] on input "Город" at bounding box center [296, 116] width 495 height 17
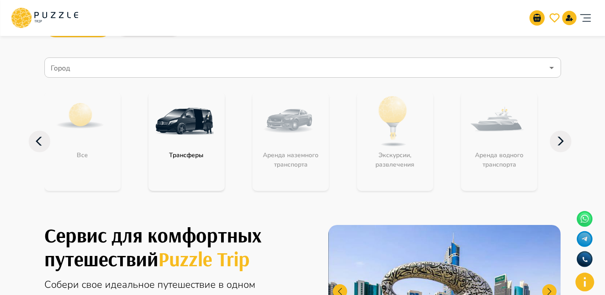
scroll to position [57, 0]
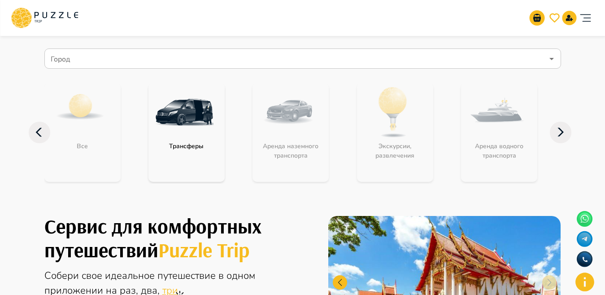
click at [564, 135] on icon at bounding box center [561, 133] width 22 height 22
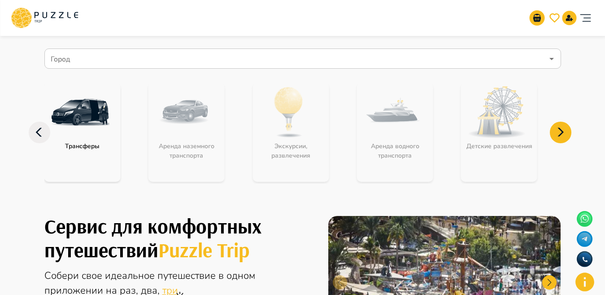
click at [564, 135] on icon at bounding box center [561, 133] width 22 height 22
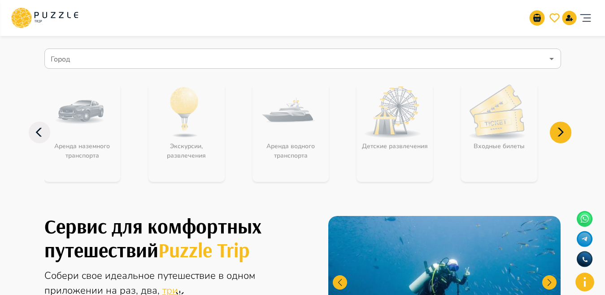
click at [564, 135] on icon at bounding box center [561, 133] width 22 height 22
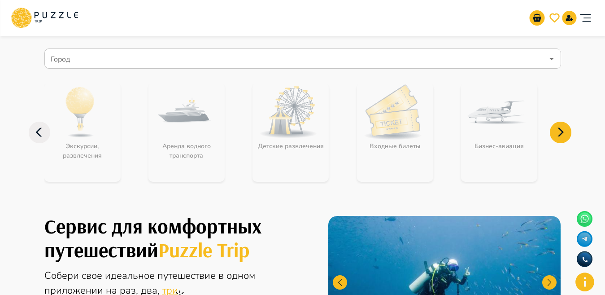
click at [564, 135] on icon at bounding box center [561, 133] width 22 height 22
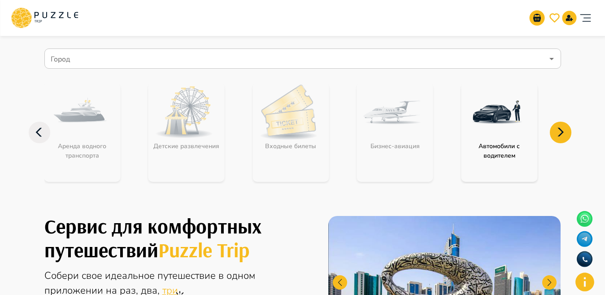
click at [564, 135] on icon at bounding box center [561, 133] width 22 height 22
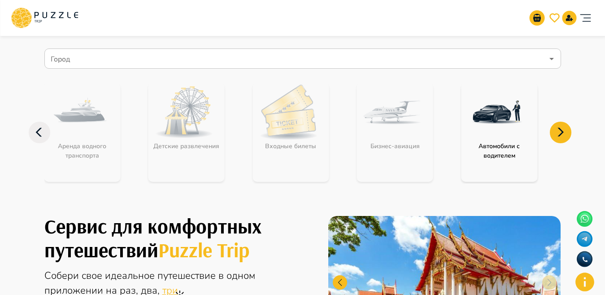
click at [564, 135] on icon at bounding box center [561, 133] width 22 height 22
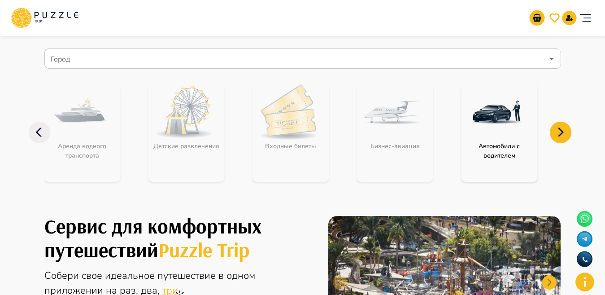
click at [41, 138] on icon at bounding box center [40, 133] width 22 height 22
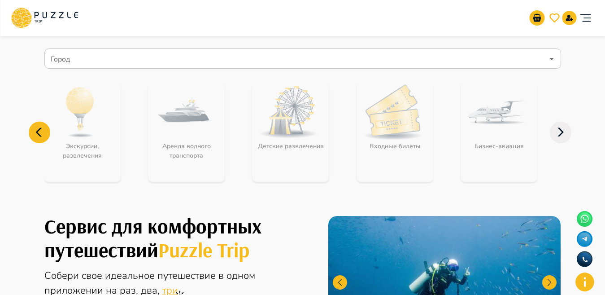
click at [41, 138] on icon at bounding box center [40, 133] width 22 height 22
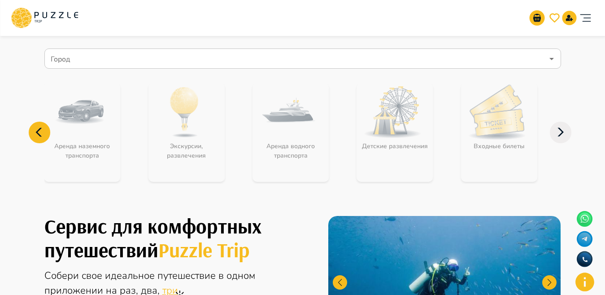
click at [43, 132] on icon at bounding box center [40, 133] width 22 height 22
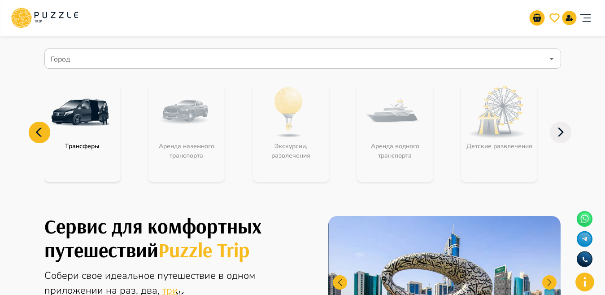
click at [43, 132] on icon at bounding box center [40, 133] width 22 height 22
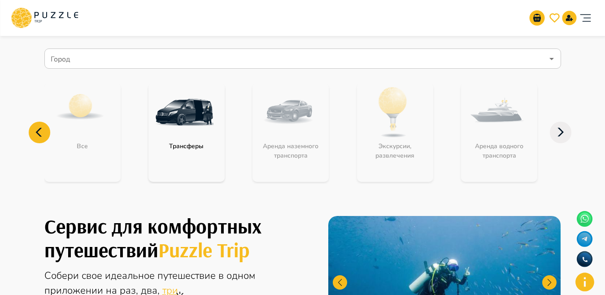
click at [141, 58] on input "Город" at bounding box center [296, 58] width 495 height 17
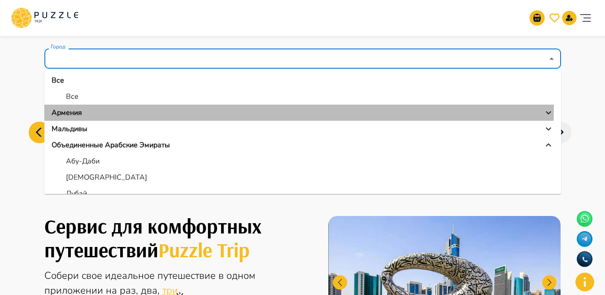
click at [75, 108] on p "Армения" at bounding box center [67, 112] width 30 height 11
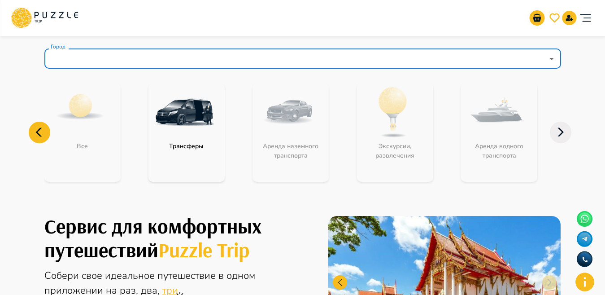
click at [112, 58] on input "Город" at bounding box center [296, 58] width 495 height 17
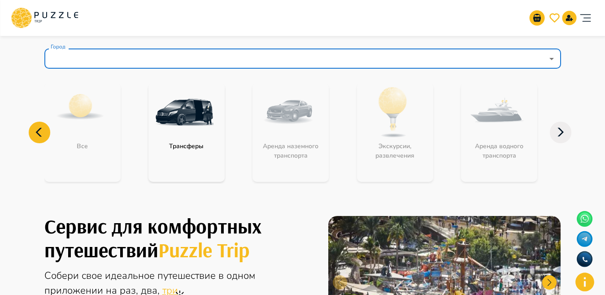
click at [115, 58] on input "Город" at bounding box center [296, 58] width 495 height 17
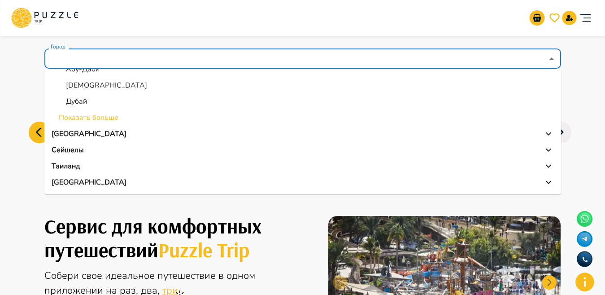
scroll to position [107, 0]
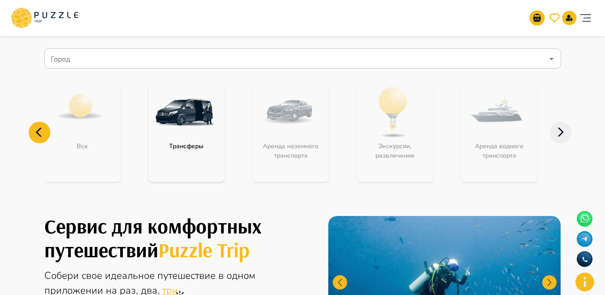
click at [569, 141] on icon at bounding box center [561, 133] width 22 height 22
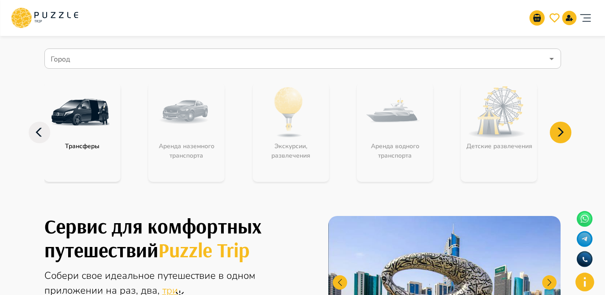
click at [555, 55] on icon "Open" at bounding box center [551, 58] width 11 height 11
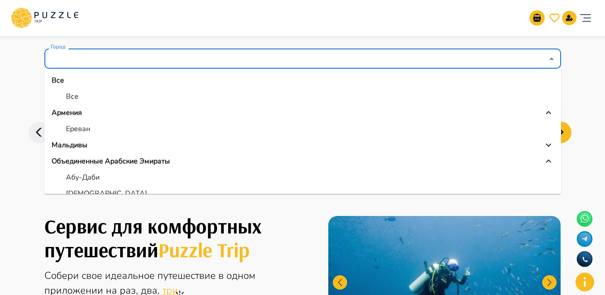
click at [305, 203] on div "Сервис для комфортных путешествий Puzzle Trip Собери свое идеальное путешествие…" at bounding box center [303, 281] width 538 height 170
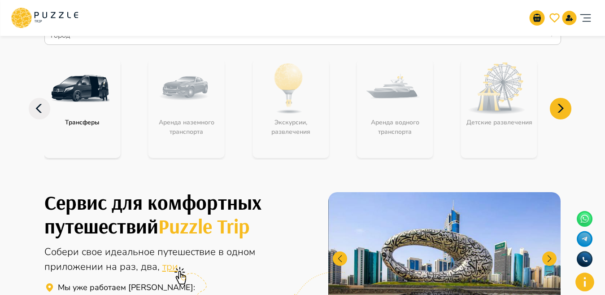
scroll to position [0, 0]
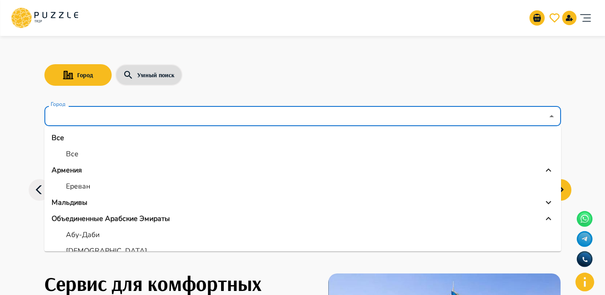
click at [402, 119] on input "Город" at bounding box center [296, 116] width 495 height 17
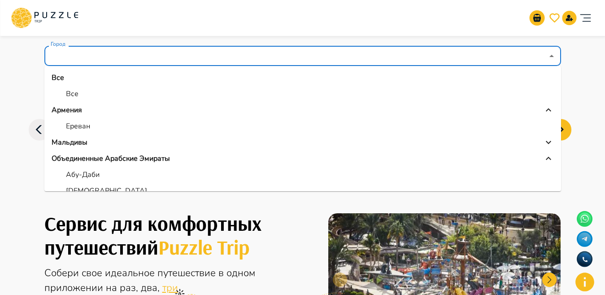
scroll to position [108, 0]
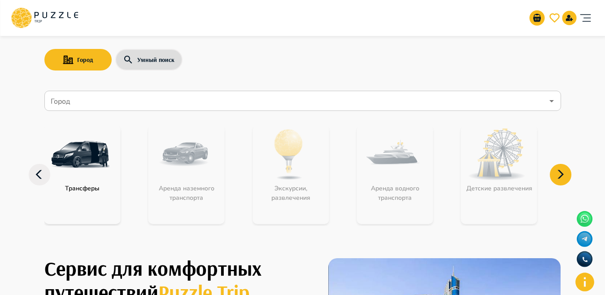
scroll to position [24, 0]
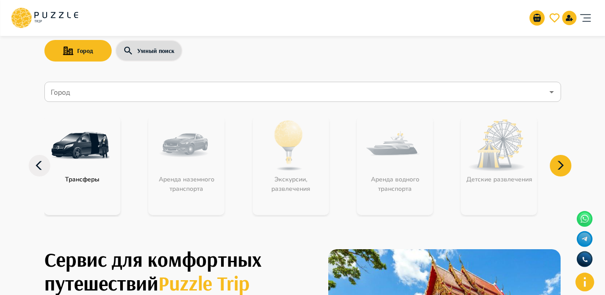
click at [216, 88] on input "Город" at bounding box center [296, 91] width 495 height 17
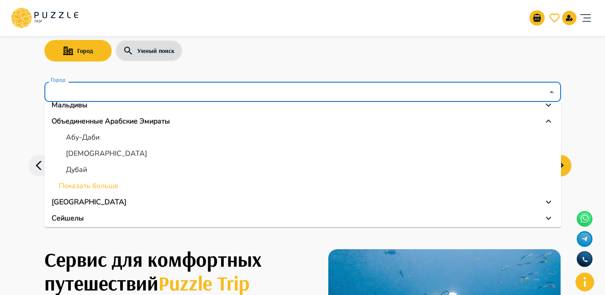
scroll to position [76, 0]
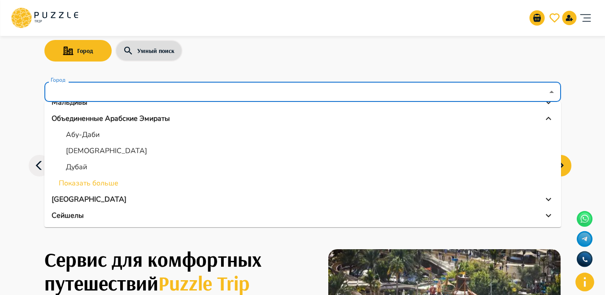
click at [74, 103] on p "Мальдивы" at bounding box center [70, 102] width 36 height 11
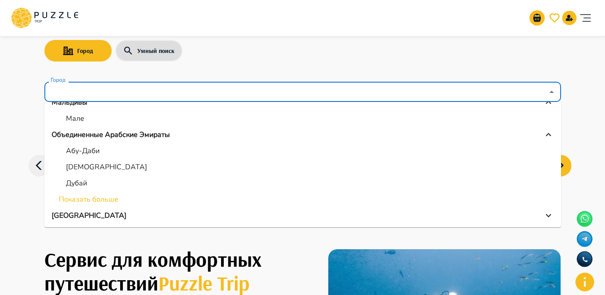
click at [88, 112] on li "Мале" at bounding box center [302, 118] width 516 height 16
type input "****"
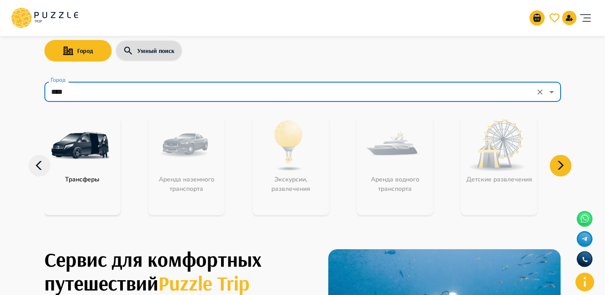
click at [177, 133] on div "Аренда наземного транспорта" at bounding box center [186, 165] width 76 height 99
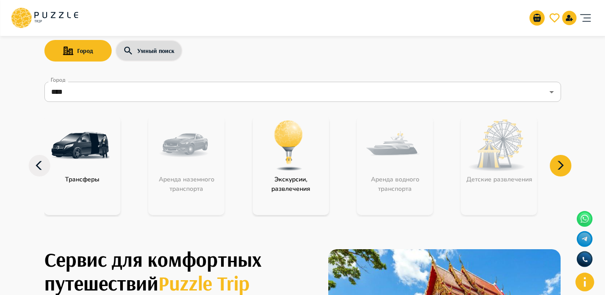
click at [80, 158] on img at bounding box center [80, 145] width 58 height 58
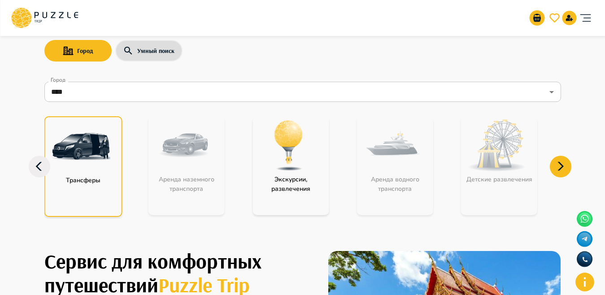
click at [80, 158] on img at bounding box center [81, 146] width 58 height 58
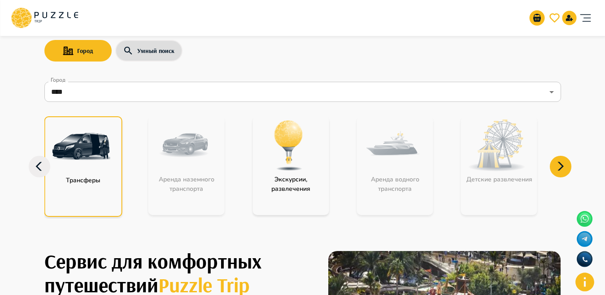
click at [80, 158] on img at bounding box center [81, 146] width 58 height 58
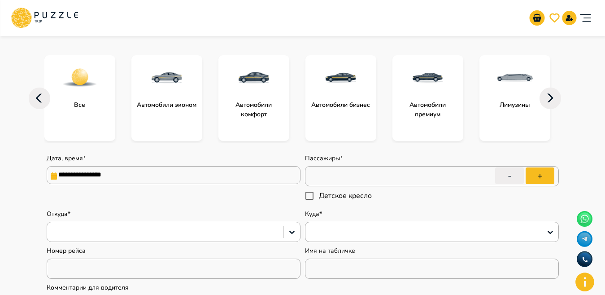
scroll to position [96, 0]
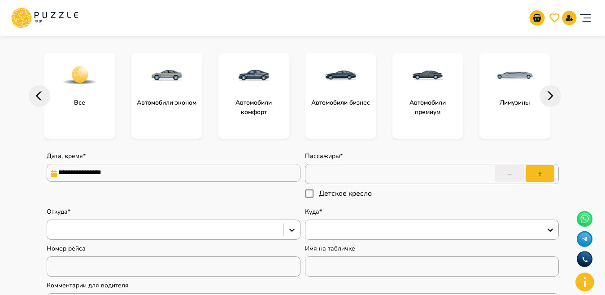
click at [527, 79] on img at bounding box center [515, 75] width 36 height 36
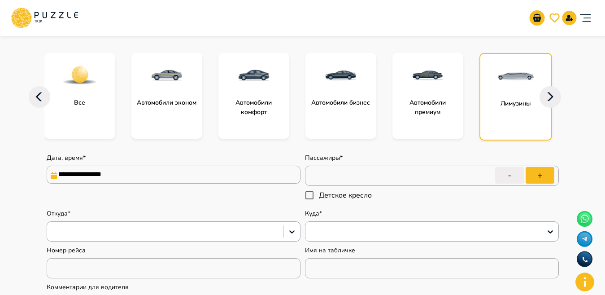
click at [554, 96] on icon at bounding box center [550, 97] width 22 height 22
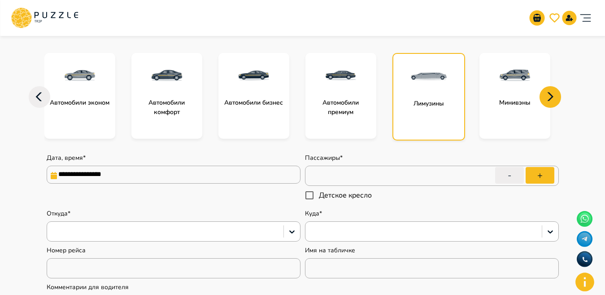
click at [554, 96] on icon at bounding box center [550, 97] width 22 height 22
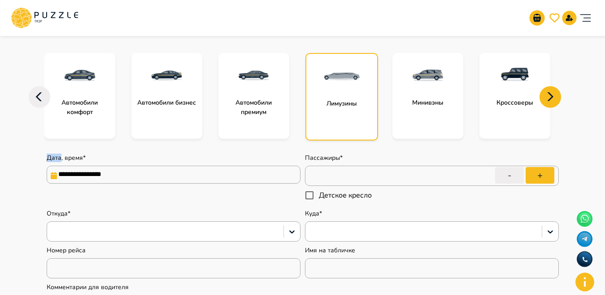
click at [554, 96] on icon at bounding box center [550, 97] width 22 height 22
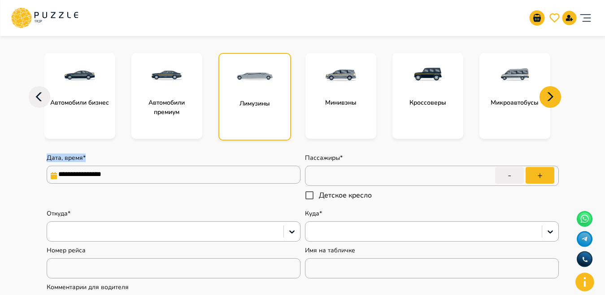
click at [554, 96] on icon at bounding box center [550, 97] width 22 height 22
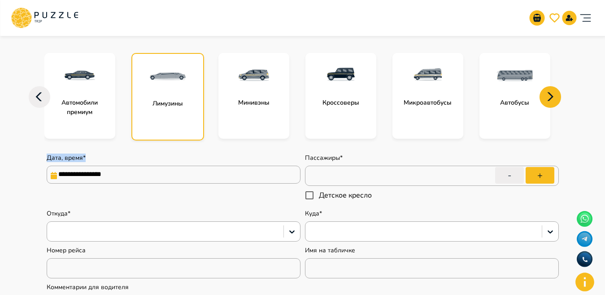
click at [554, 96] on icon at bounding box center [550, 97] width 22 height 22
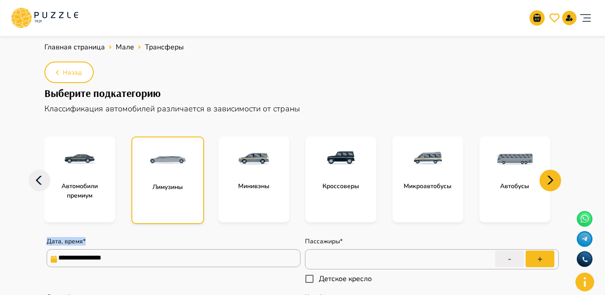
scroll to position [0, 0]
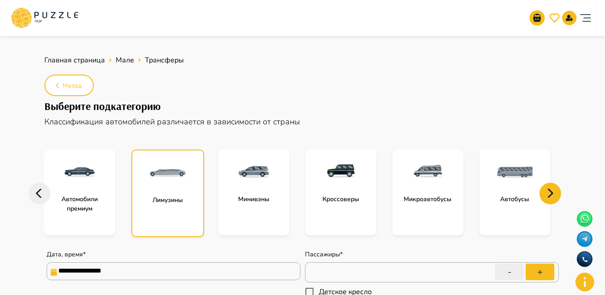
click at [33, 195] on icon at bounding box center [40, 193] width 22 height 22
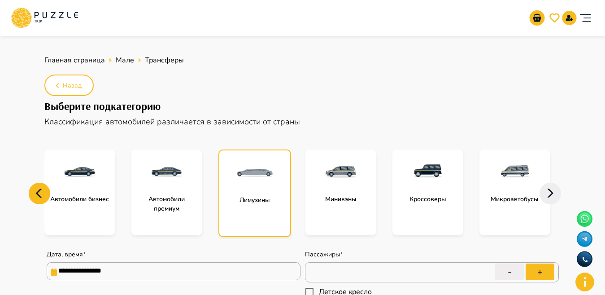
click at [36, 191] on icon at bounding box center [40, 193] width 22 height 22
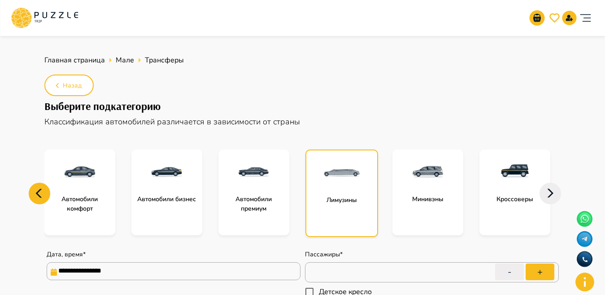
click at [36, 191] on icon at bounding box center [40, 193] width 22 height 22
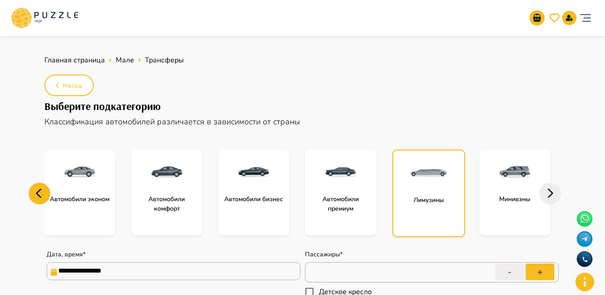
click at [36, 191] on icon at bounding box center [40, 193] width 22 height 22
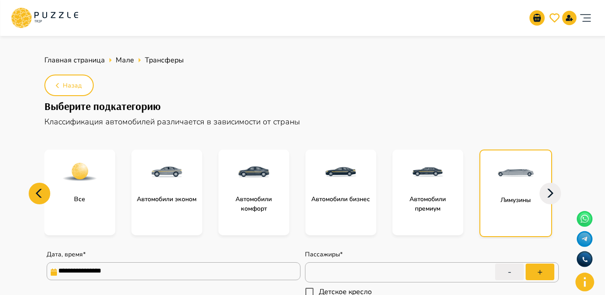
click at [36, 191] on icon at bounding box center [40, 193] width 22 height 22
click at [69, 174] on img at bounding box center [80, 172] width 36 height 36
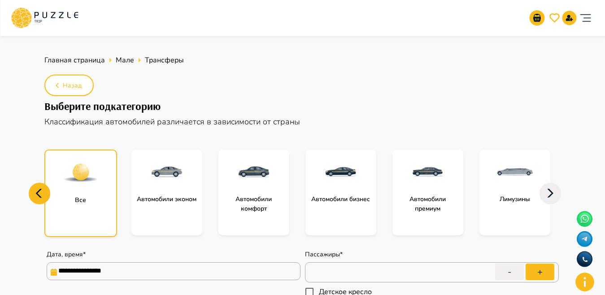
click at [69, 174] on img at bounding box center [81, 173] width 36 height 36
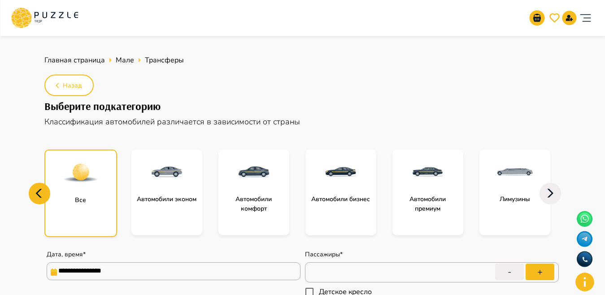
click at [69, 174] on img at bounding box center [81, 173] width 36 height 36
type textarea "*"
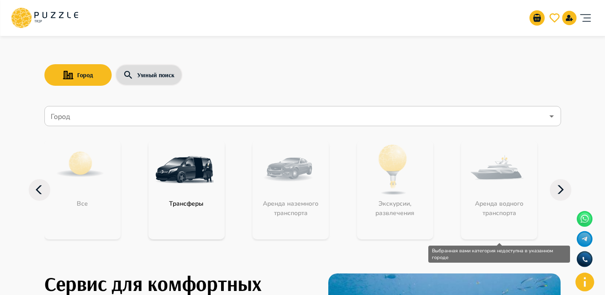
click at [499, 181] on div "Аренда водного транспорта" at bounding box center [499, 189] width 76 height 99
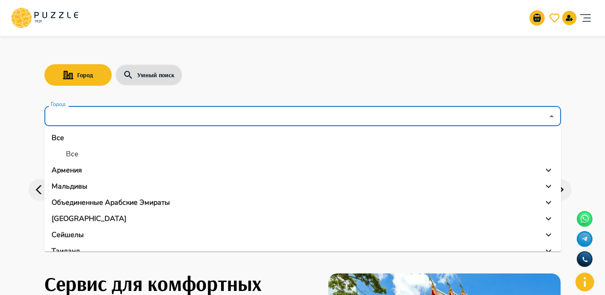
click at [87, 119] on input "Город" at bounding box center [296, 116] width 495 height 17
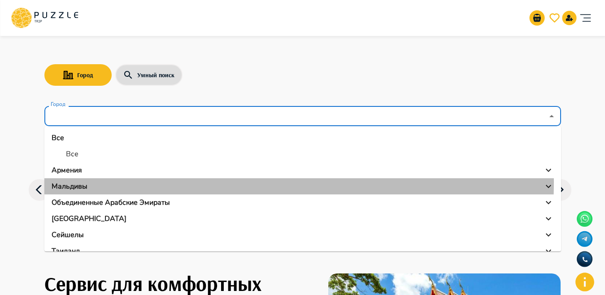
click at [87, 181] on div "Мальдивы" at bounding box center [303, 186] width 502 height 11
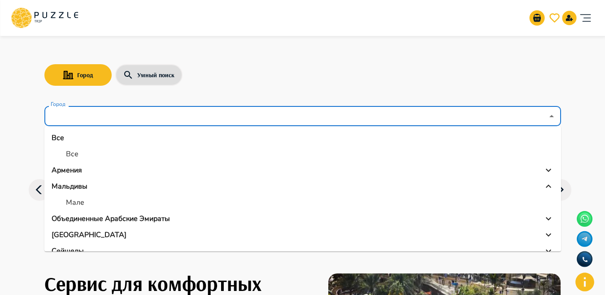
click at [96, 198] on li "Мале" at bounding box center [302, 202] width 516 height 16
type input "****"
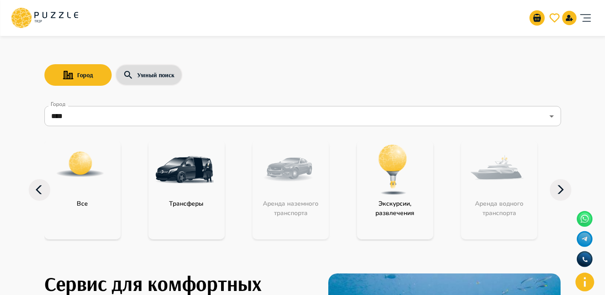
click at [495, 184] on div "Аренда водного транспорта" at bounding box center [499, 189] width 76 height 99
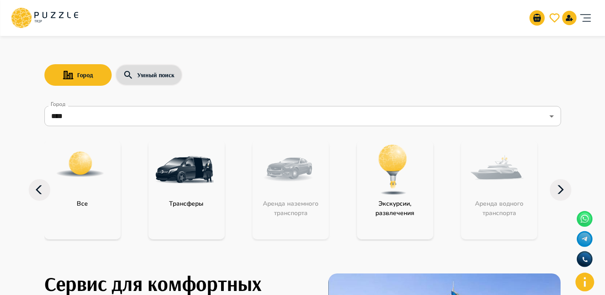
click at [495, 184] on div "Аренда водного транспорта" at bounding box center [499, 189] width 76 height 99
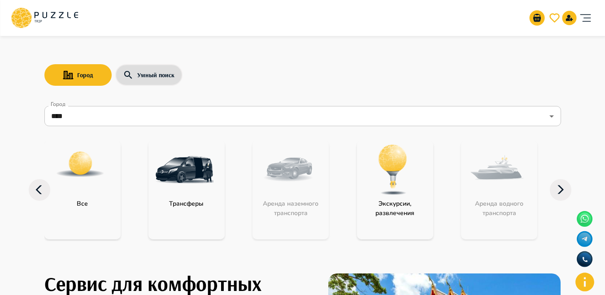
click at [495, 184] on div "Аренда водного транспорта" at bounding box center [499, 189] width 76 height 99
click at [490, 203] on div "Аренда водного транспорта" at bounding box center [499, 189] width 76 height 99
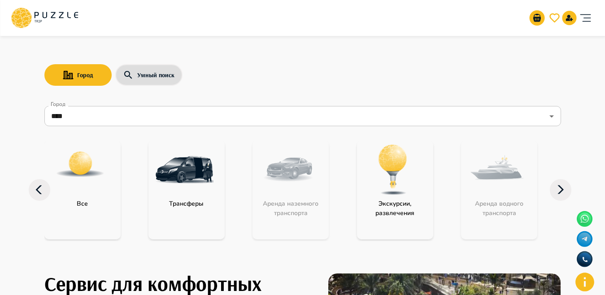
click at [563, 191] on icon at bounding box center [561, 190] width 22 height 22
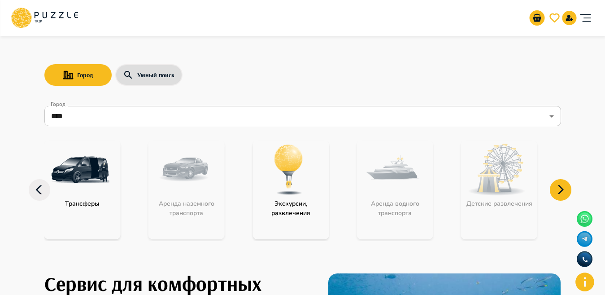
click at [416, 187] on div "Аренда водного транспорта" at bounding box center [395, 189] width 76 height 99
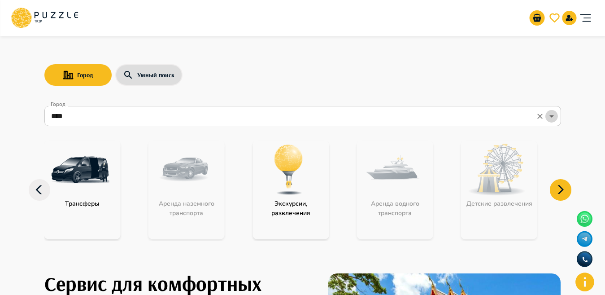
click at [546, 116] on icon "Open" at bounding box center [551, 116] width 11 height 11
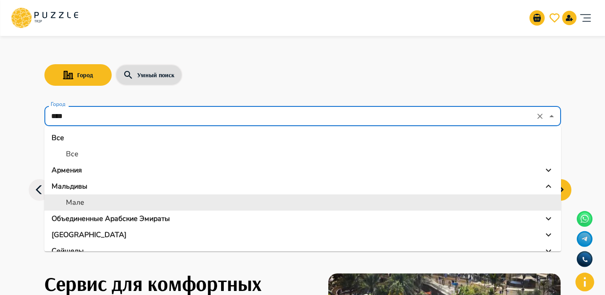
click at [97, 196] on li "Мале" at bounding box center [302, 202] width 516 height 16
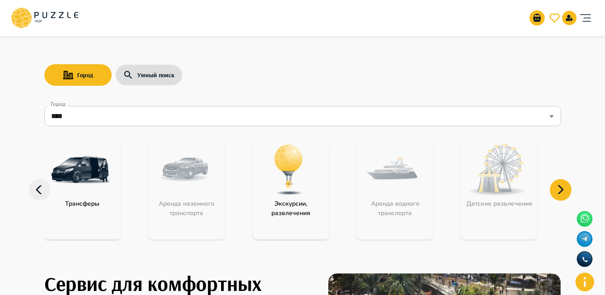
click at [97, 196] on img at bounding box center [80, 169] width 58 height 58
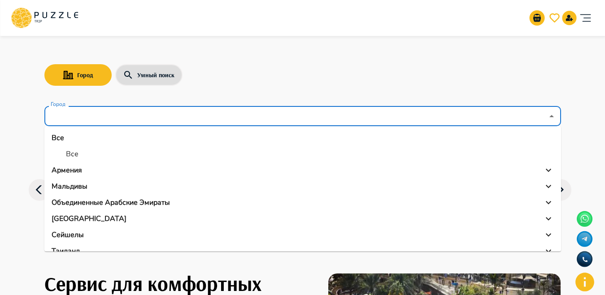
click at [167, 109] on input "Город" at bounding box center [296, 116] width 495 height 17
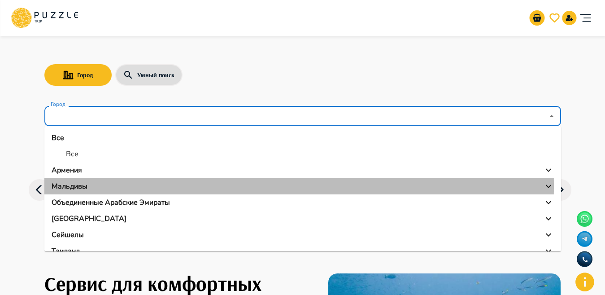
click at [69, 186] on p "Мальдивы" at bounding box center [70, 186] width 36 height 11
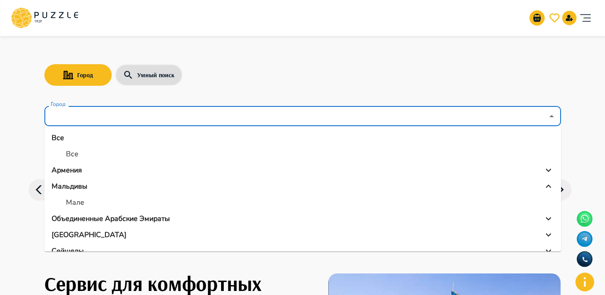
click at [94, 196] on li "Мале" at bounding box center [302, 202] width 516 height 16
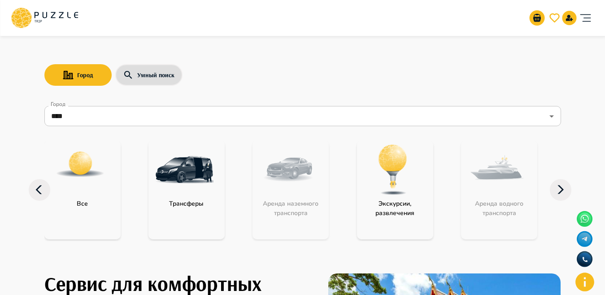
click at [512, 179] on div "Аренда водного транспорта" at bounding box center [499, 189] width 76 height 99
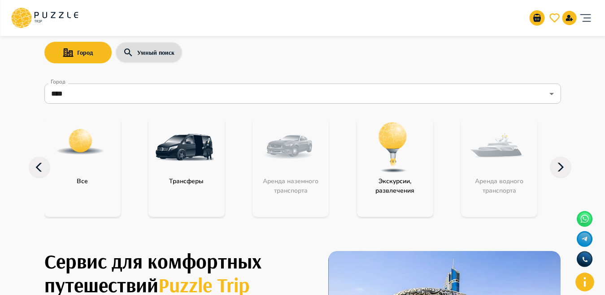
scroll to position [35, 0]
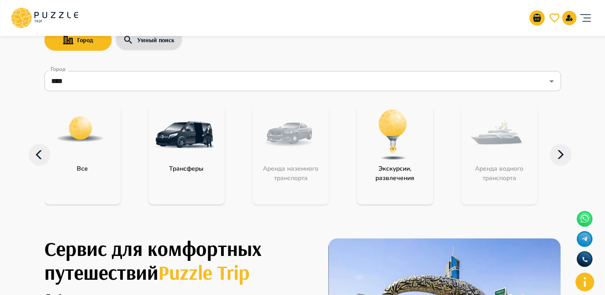
click at [488, 138] on div "Аренда водного транспорта" at bounding box center [499, 154] width 76 height 99
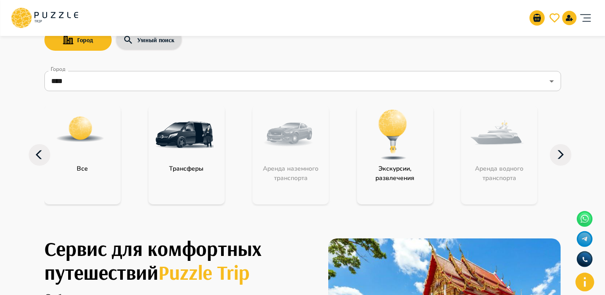
click at [488, 138] on div "Аренда водного транспорта" at bounding box center [499, 154] width 76 height 99
click at [564, 152] on icon at bounding box center [561, 155] width 22 height 22
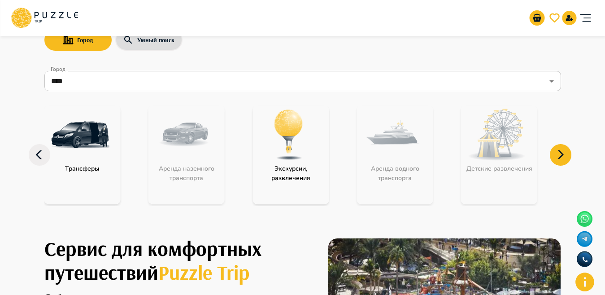
click at [390, 178] on div "Аренда водного транспорта" at bounding box center [395, 154] width 76 height 99
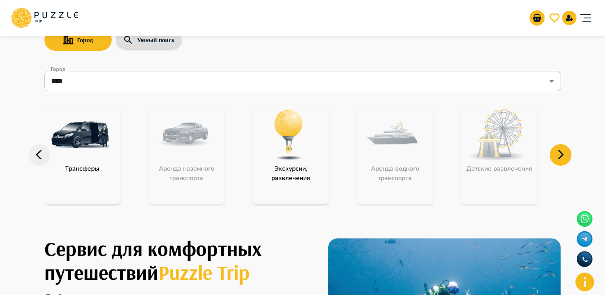
click at [390, 178] on div "Аренда водного транспорта" at bounding box center [395, 154] width 76 height 99
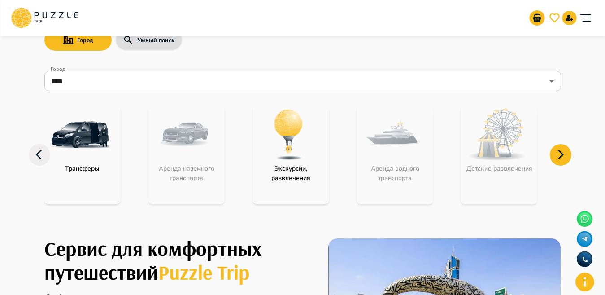
click at [390, 178] on div "Аренда водного транспорта" at bounding box center [395, 154] width 76 height 99
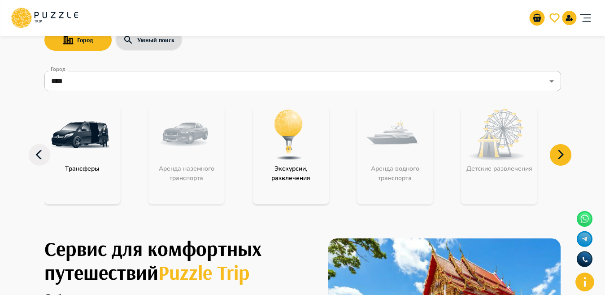
click at [418, 146] on div "Аренда водного транспорта" at bounding box center [395, 154] width 76 height 99
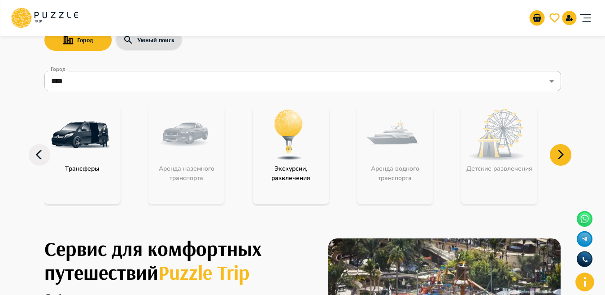
click at [418, 146] on div "Аренда водного транспорта" at bounding box center [395, 154] width 76 height 99
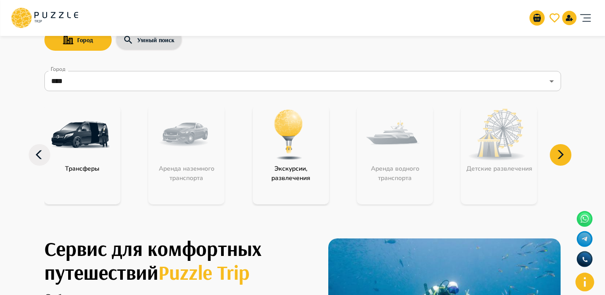
click at [569, 158] on icon at bounding box center [561, 155] width 22 height 22
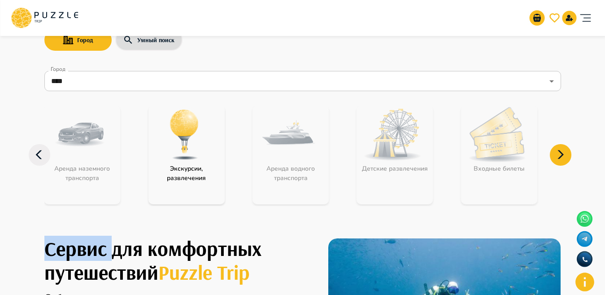
click at [569, 158] on icon at bounding box center [561, 155] width 22 height 22
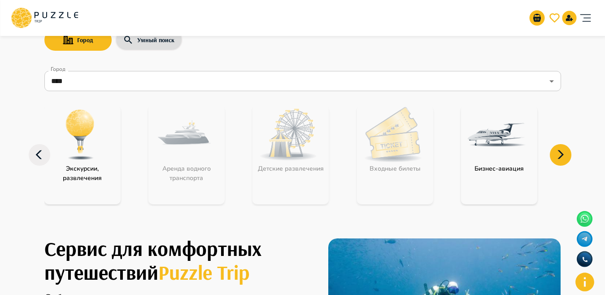
click at [569, 156] on icon at bounding box center [561, 155] width 22 height 22
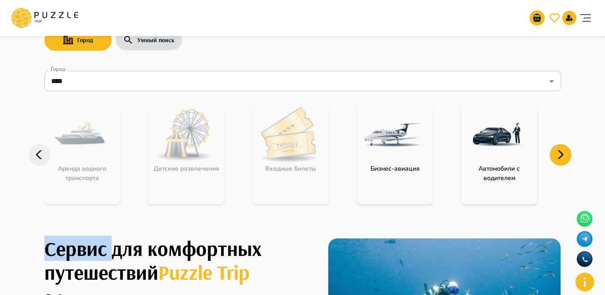
click at [569, 156] on icon at bounding box center [561, 155] width 22 height 22
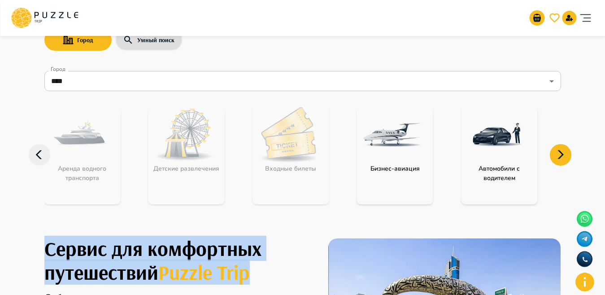
click at [569, 156] on icon at bounding box center [561, 155] width 22 height 22
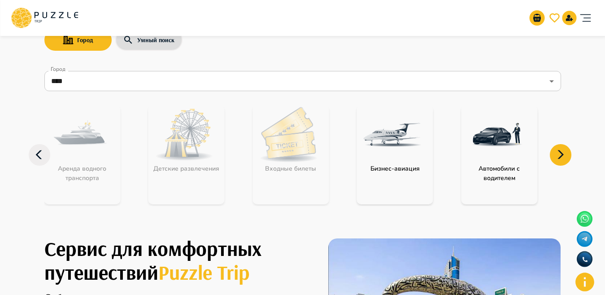
click at [565, 156] on icon at bounding box center [561, 155] width 22 height 22
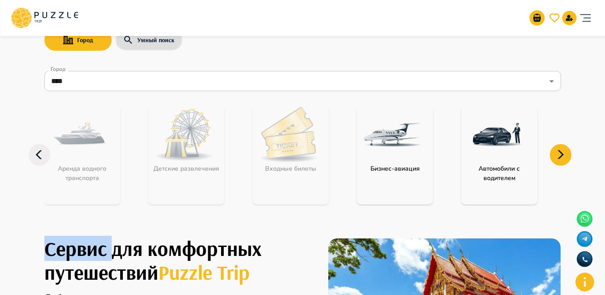
click at [565, 156] on icon at bounding box center [561, 155] width 22 height 22
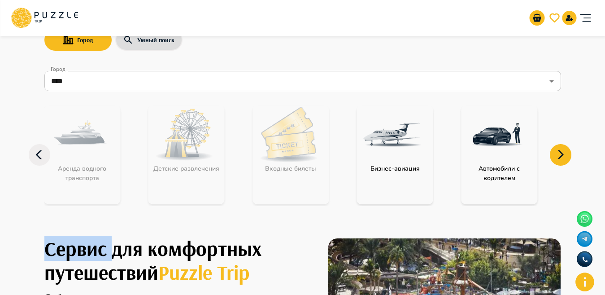
click at [87, 167] on div "Аренда водного транспорта" at bounding box center [82, 154] width 76 height 99
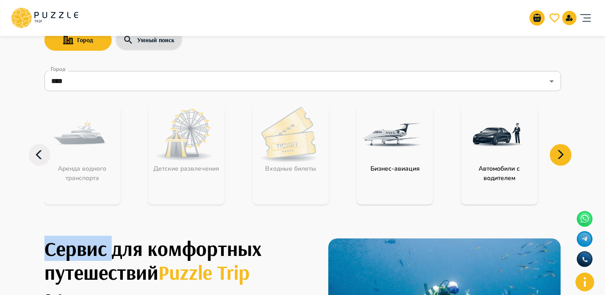
click at [87, 167] on div "Аренда водного транспорта" at bounding box center [82, 154] width 76 height 99
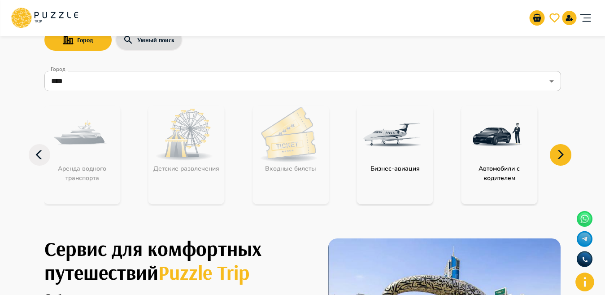
click at [37, 157] on icon at bounding box center [40, 155] width 22 height 22
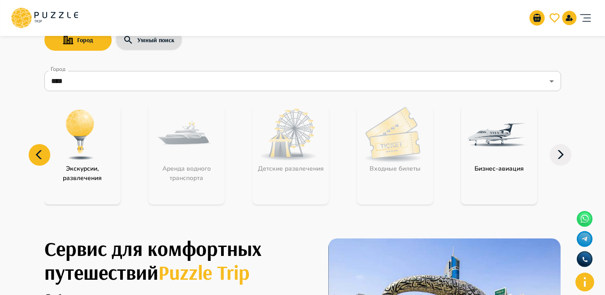
click at [188, 163] on div "Аренда водного транспорта" at bounding box center [186, 154] width 76 height 99
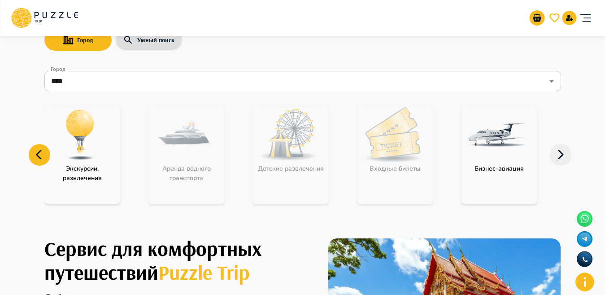
click at [188, 163] on div "Аренда водного транспорта" at bounding box center [186, 154] width 76 height 99
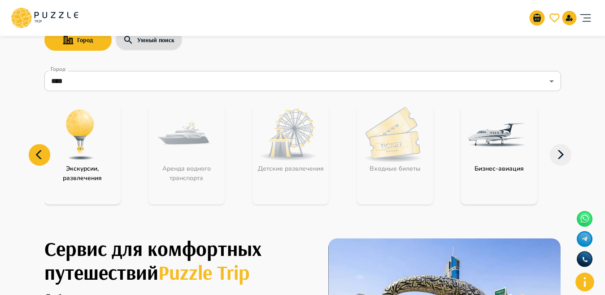
click at [188, 163] on div "Аренда водного транспорта" at bounding box center [186, 154] width 76 height 99
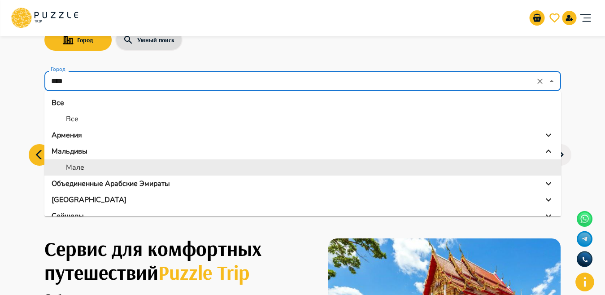
click at [74, 76] on input "****" at bounding box center [290, 81] width 483 height 17
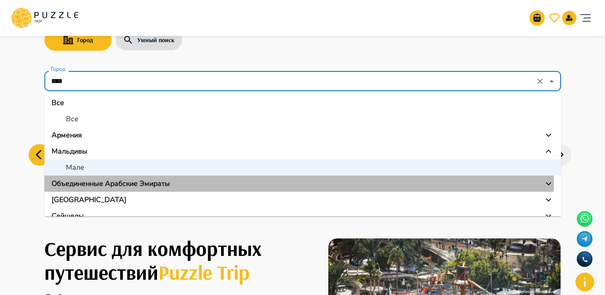
click at [85, 180] on p "Объединенные Арабские Эмираты" at bounding box center [111, 183] width 118 height 11
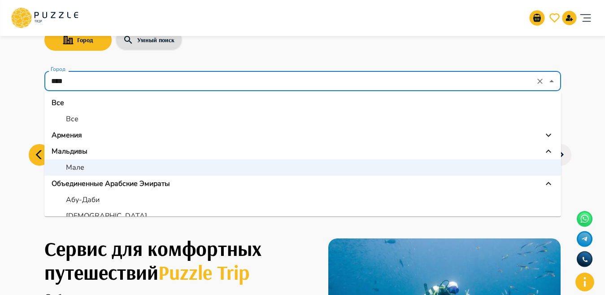
click at [84, 200] on p "Абу-Даби" at bounding box center [83, 199] width 34 height 11
type input "********"
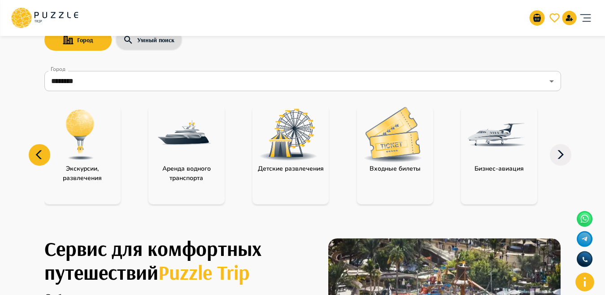
click at [190, 152] on img at bounding box center [184, 134] width 58 height 58
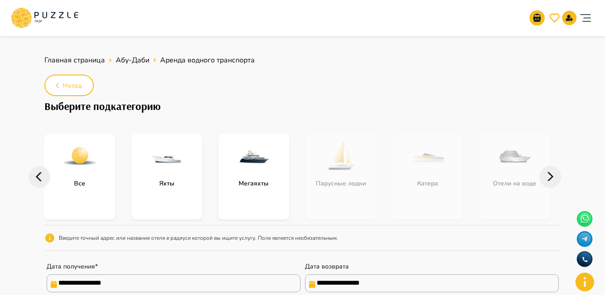
click at [43, 174] on icon at bounding box center [40, 177] width 22 height 22
click at [47, 171] on icon at bounding box center [40, 177] width 22 height 22
click at [39, 177] on icon at bounding box center [40, 177] width 22 height 22
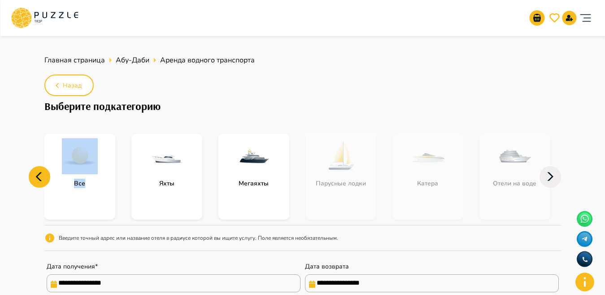
click at [39, 177] on icon at bounding box center [40, 177] width 22 height 22
click at [77, 184] on p "Все" at bounding box center [79, 182] width 20 height 9
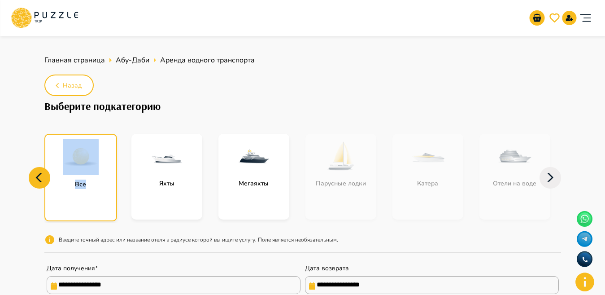
click at [103, 162] on div at bounding box center [80, 157] width 71 height 45
click at [56, 146] on div at bounding box center [80, 157] width 71 height 45
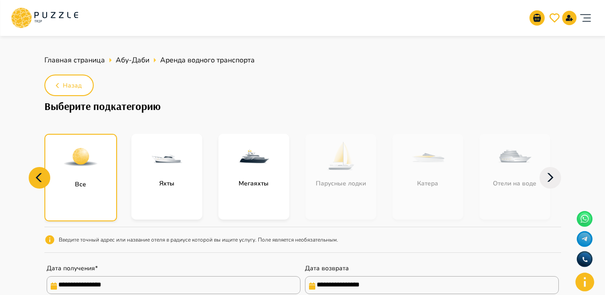
click at [56, 146] on div at bounding box center [80, 157] width 71 height 45
click at [35, 177] on icon at bounding box center [40, 178] width 22 height 22
click at [84, 198] on div "Все" at bounding box center [80, 177] width 73 height 87
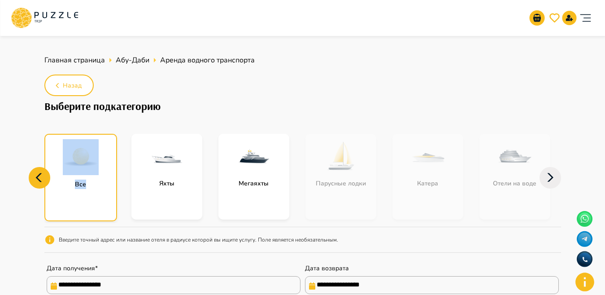
click at [84, 198] on div "Все" at bounding box center [80, 177] width 73 height 87
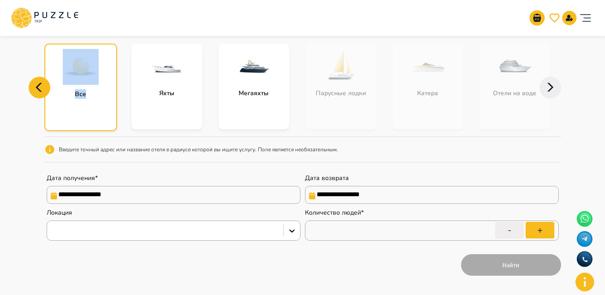
scroll to position [87, 0]
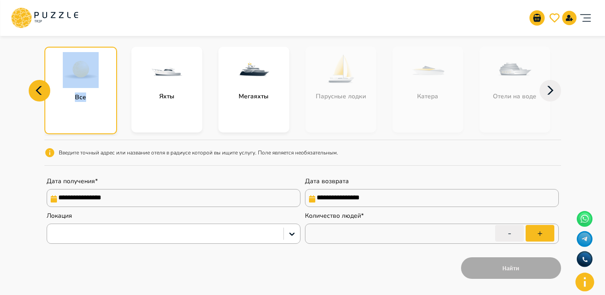
click at [135, 198] on input "**********" at bounding box center [174, 198] width 254 height 18
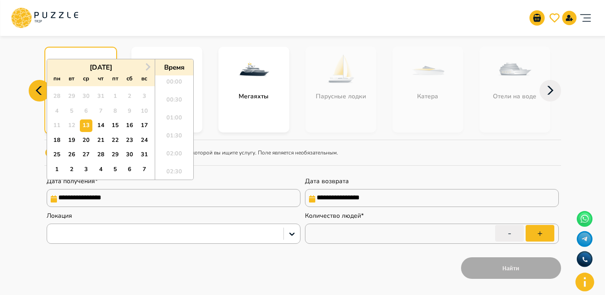
scroll to position [441, 0]
click at [118, 35] on div "Организаторам услуг Турагентствам Зарегистрироваться Войти USD *** RU **" at bounding box center [302, 18] width 583 height 36
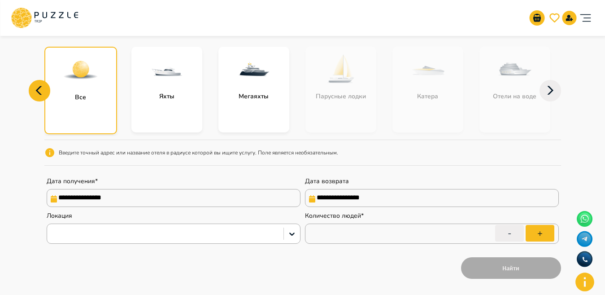
click at [69, 97] on div "Все" at bounding box center [80, 96] width 71 height 9
click at [44, 89] on icon at bounding box center [40, 91] width 22 height 22
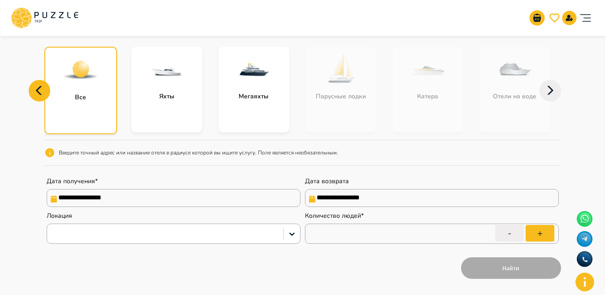
click at [44, 89] on icon at bounding box center [40, 91] width 22 height 22
click at [70, 102] on div "Все" at bounding box center [80, 90] width 73 height 87
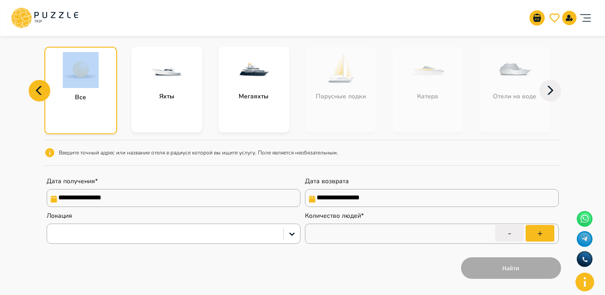
click at [125, 52] on div "Все" at bounding box center [85, 90] width 82 height 87
click at [122, 62] on div "Все" at bounding box center [85, 90] width 82 height 87
click at [40, 96] on icon at bounding box center [40, 91] width 22 height 22
click at [95, 100] on div "Все" at bounding box center [80, 96] width 71 height 9
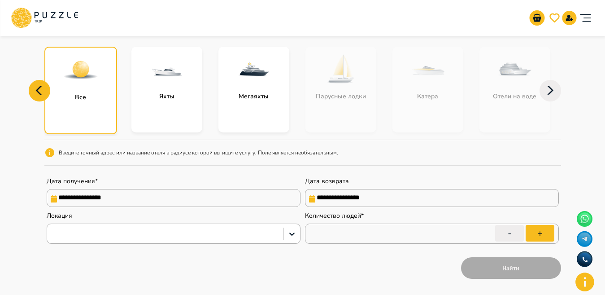
click at [95, 100] on div "Все" at bounding box center [80, 96] width 71 height 9
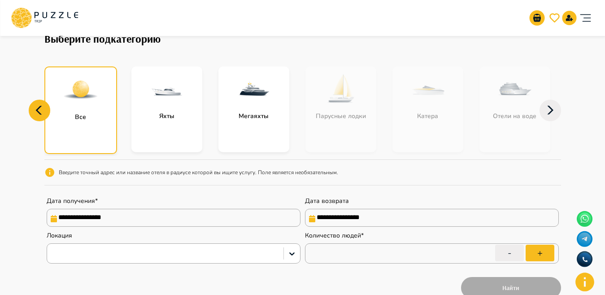
scroll to position [0, 0]
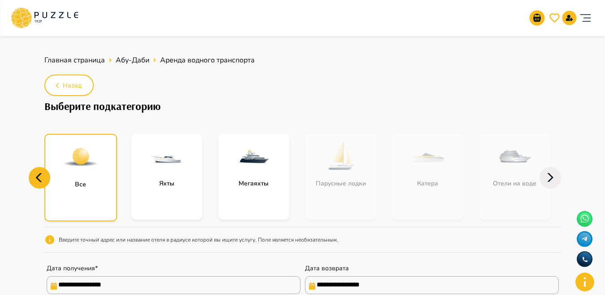
click at [77, 174] on img at bounding box center [81, 157] width 36 height 36
click at [43, 173] on icon at bounding box center [40, 178] width 22 height 22
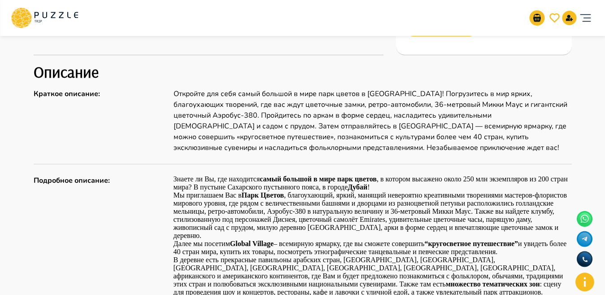
scroll to position [431, 0]
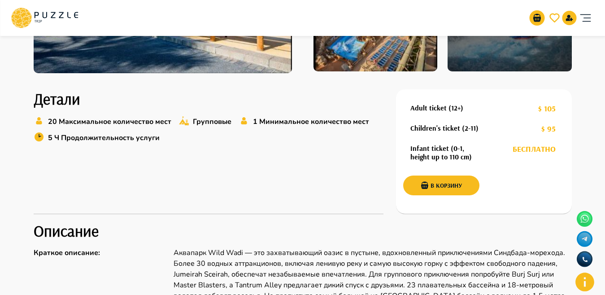
scroll to position [5, 0]
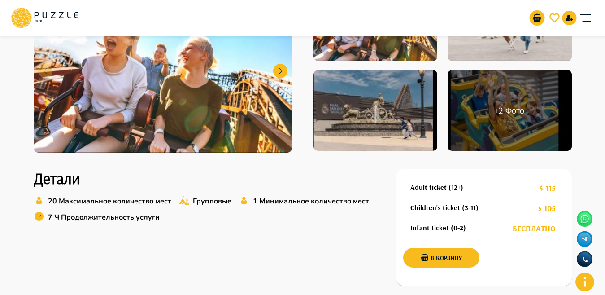
scroll to position [421, 0]
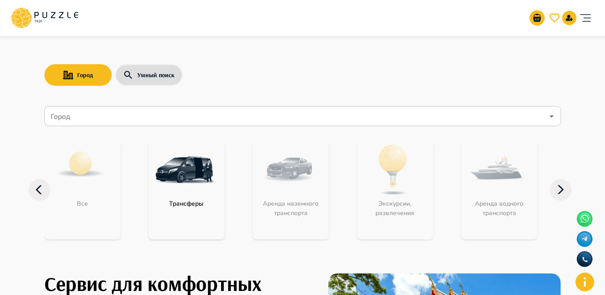
click at [270, 128] on nav "Город Город Все Трансферы Аренда наземного транспорта Экскурсии, развлечения Ар…" at bounding box center [302, 177] width 516 height 151
click at [262, 119] on input "Город" at bounding box center [296, 116] width 495 height 17
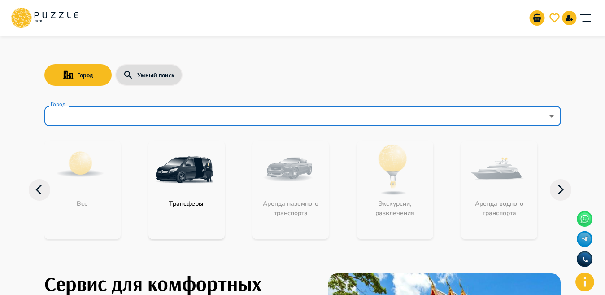
click at [263, 120] on input "Город" at bounding box center [296, 116] width 495 height 17
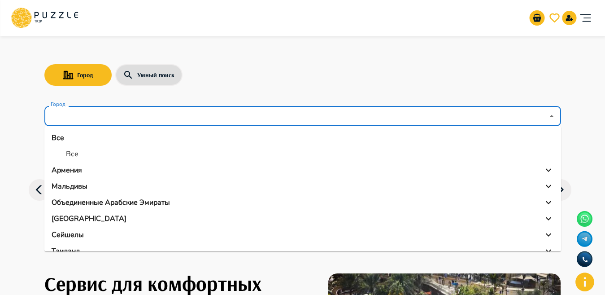
click at [262, 120] on input "Город" at bounding box center [296, 116] width 495 height 17
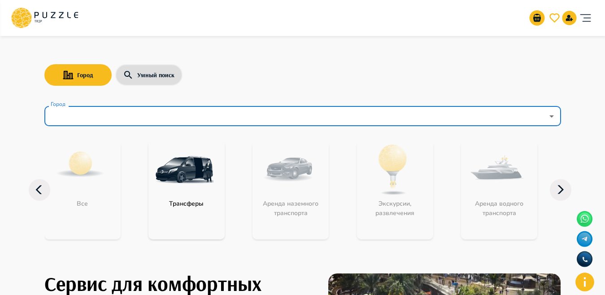
click at [87, 128] on nav "Город Город Все Трансферы Аренда наземного транспорта Экскурсии, развлечения Ар…" at bounding box center [302, 177] width 516 height 151
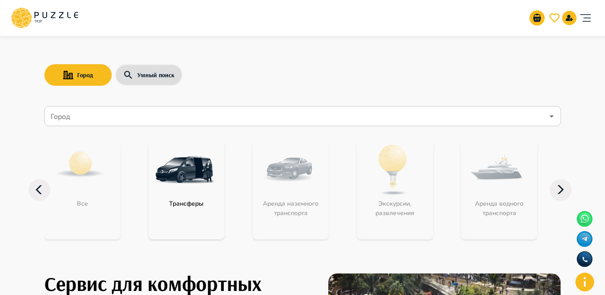
click at [86, 113] on input "Город" at bounding box center [296, 116] width 495 height 17
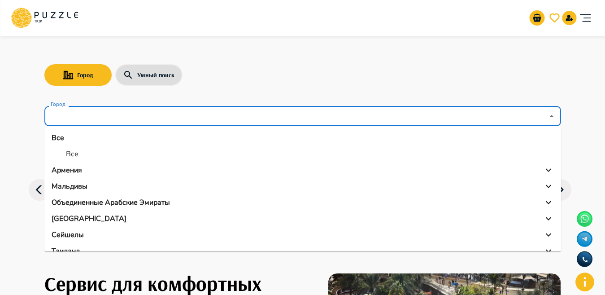
click at [86, 113] on input "Город" at bounding box center [296, 116] width 495 height 17
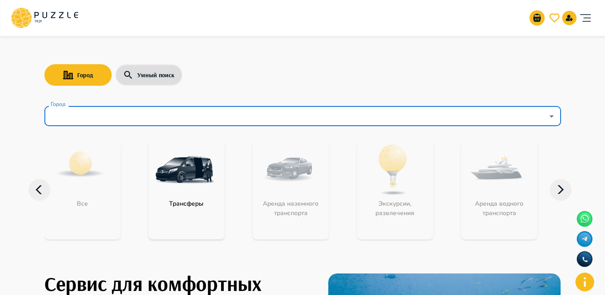
click at [72, 113] on input "Город" at bounding box center [296, 116] width 495 height 17
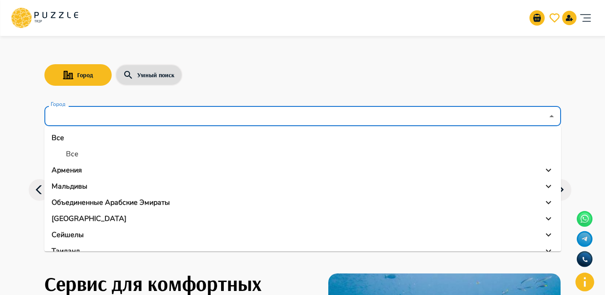
click at [81, 199] on p "Объединенные Арабские Эмираты" at bounding box center [111, 202] width 118 height 11
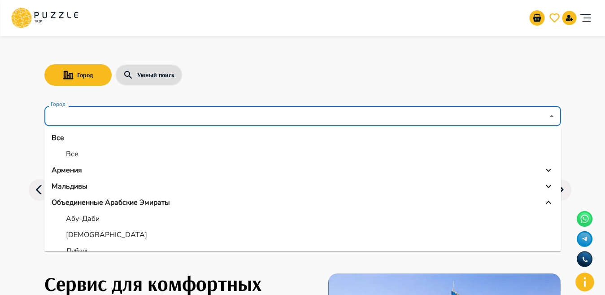
click at [81, 249] on p "Дубай" at bounding box center [76, 250] width 21 height 11
type input "*****"
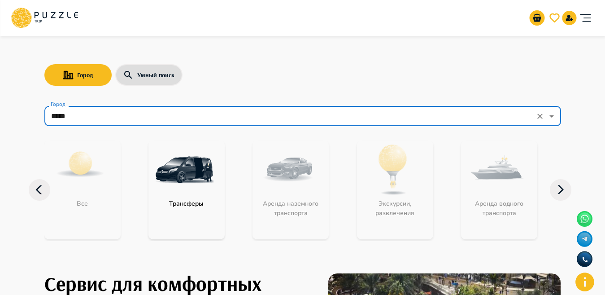
click at [288, 186] on div "Аренда наземного транспорта" at bounding box center [290, 189] width 76 height 99
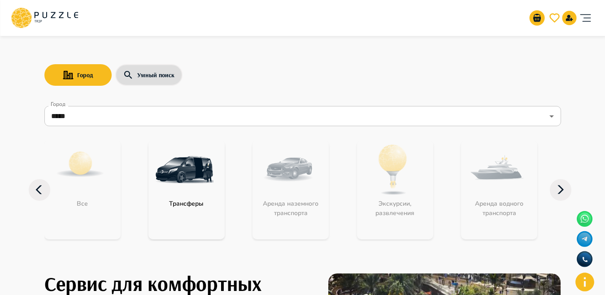
click at [288, 186] on div "Аренда наземного транспорта" at bounding box center [290, 189] width 76 height 99
click at [554, 200] on div "Все Трансферы Аренда наземного транспорта Экскурсии, развлечения Аренда водного…" at bounding box center [302, 194] width 516 height 111
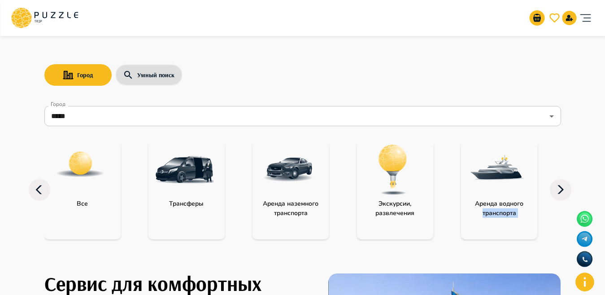
click at [497, 185] on img at bounding box center [497, 169] width 58 height 58
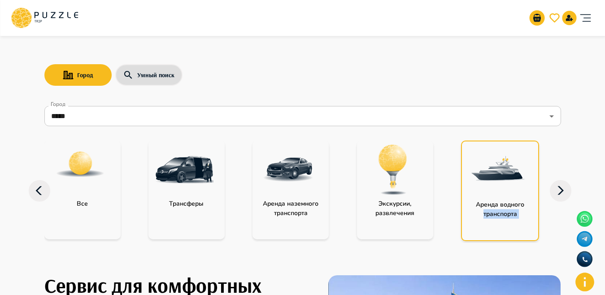
click at [497, 185] on img at bounding box center [498, 170] width 58 height 58
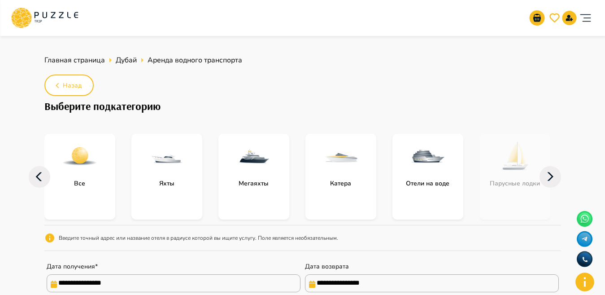
drag, startPoint x: 550, startPoint y: 122, endPoint x: 432, endPoint y: 50, distance: 138.5
